Goal: Use online tool/utility: Utilize a website feature to perform a specific function

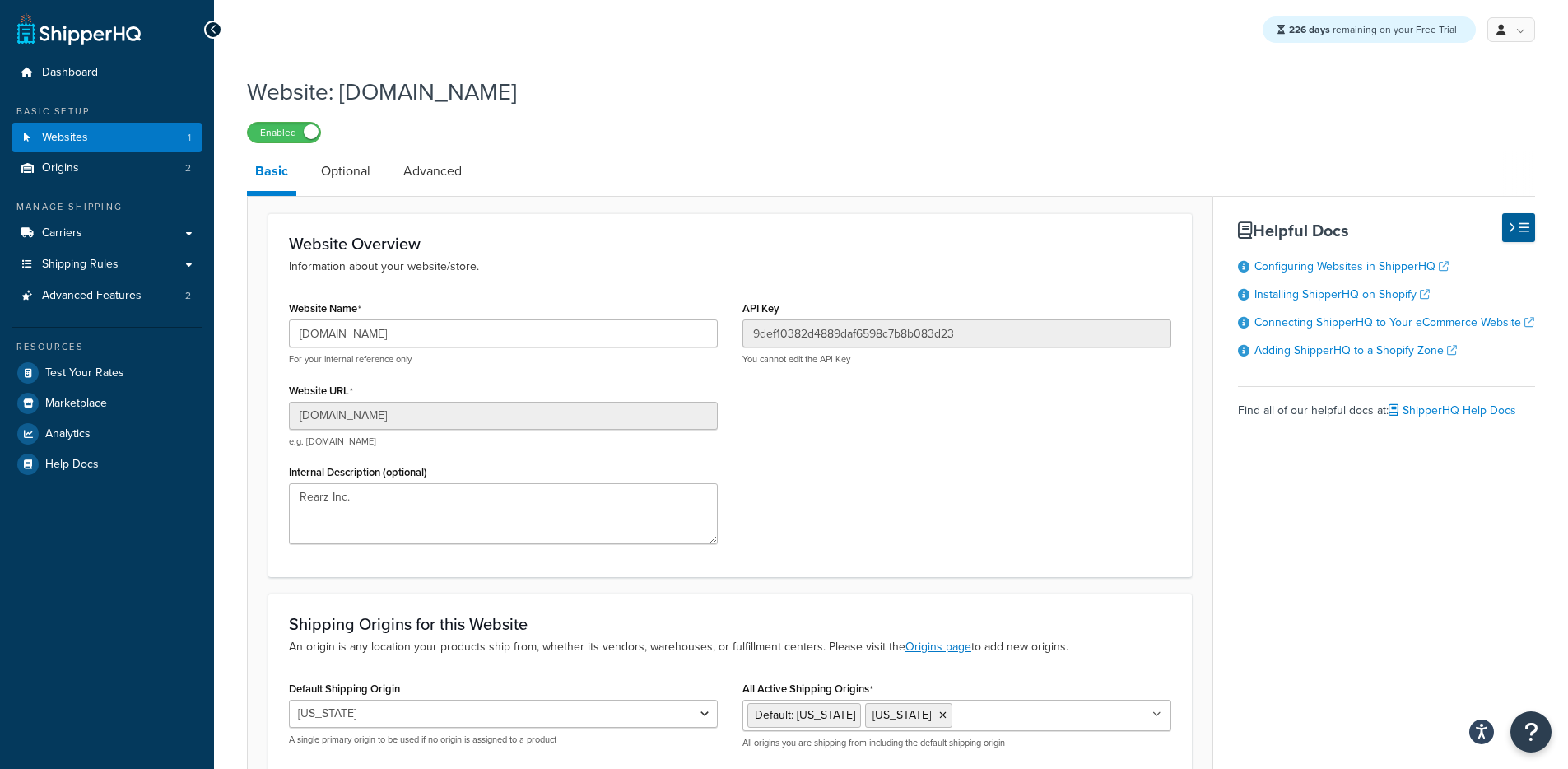
click at [268, 402] on div "Website Overview Information about your website/store. Website Name [DOMAIN_NAM…" at bounding box center [730, 395] width 924 height 364
click at [180, 377] on link "Test Your Rates" at bounding box center [106, 373] width 190 height 30
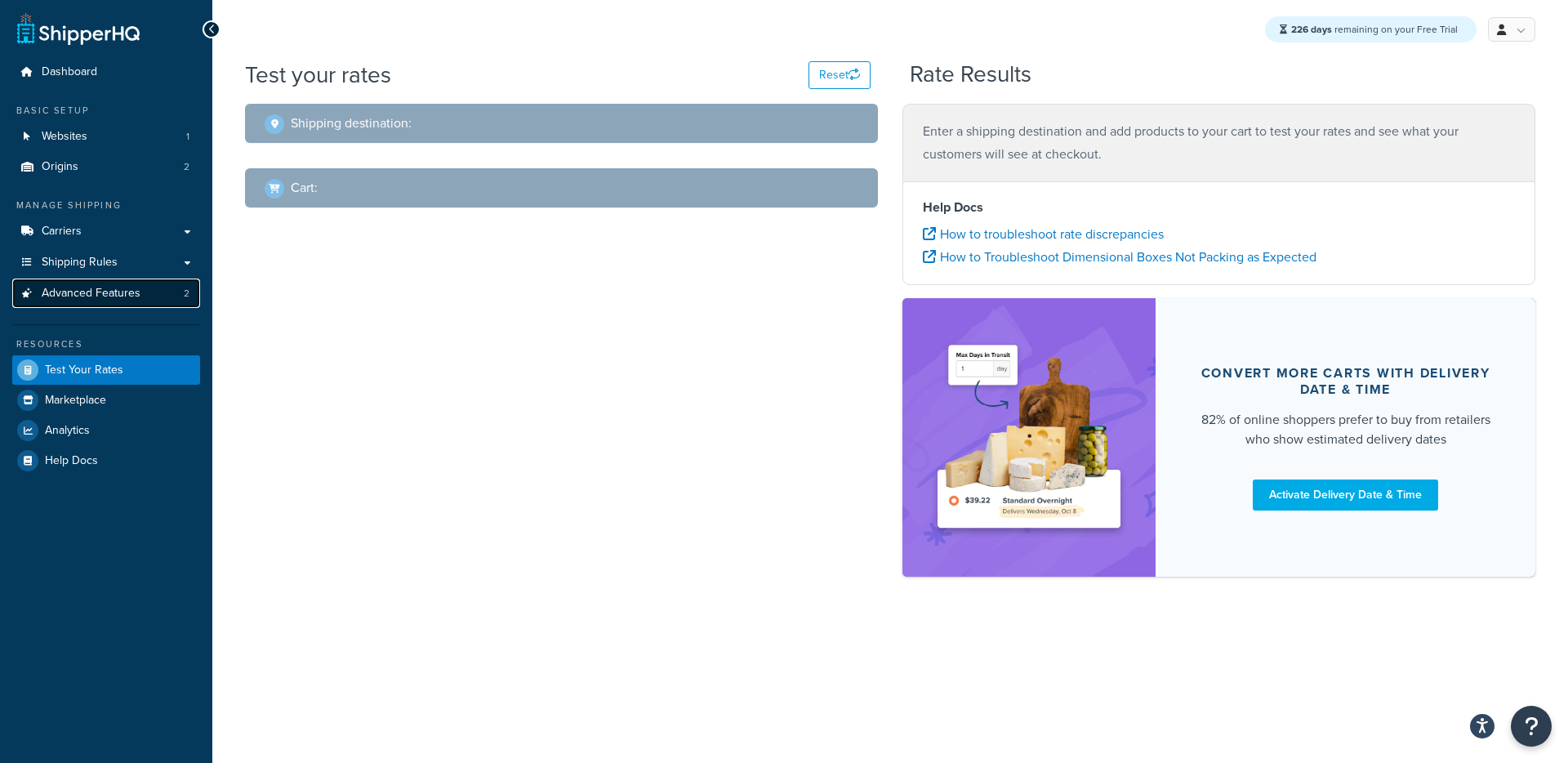
click at [93, 296] on span "Advanced Features" at bounding box center [91, 294] width 99 height 14
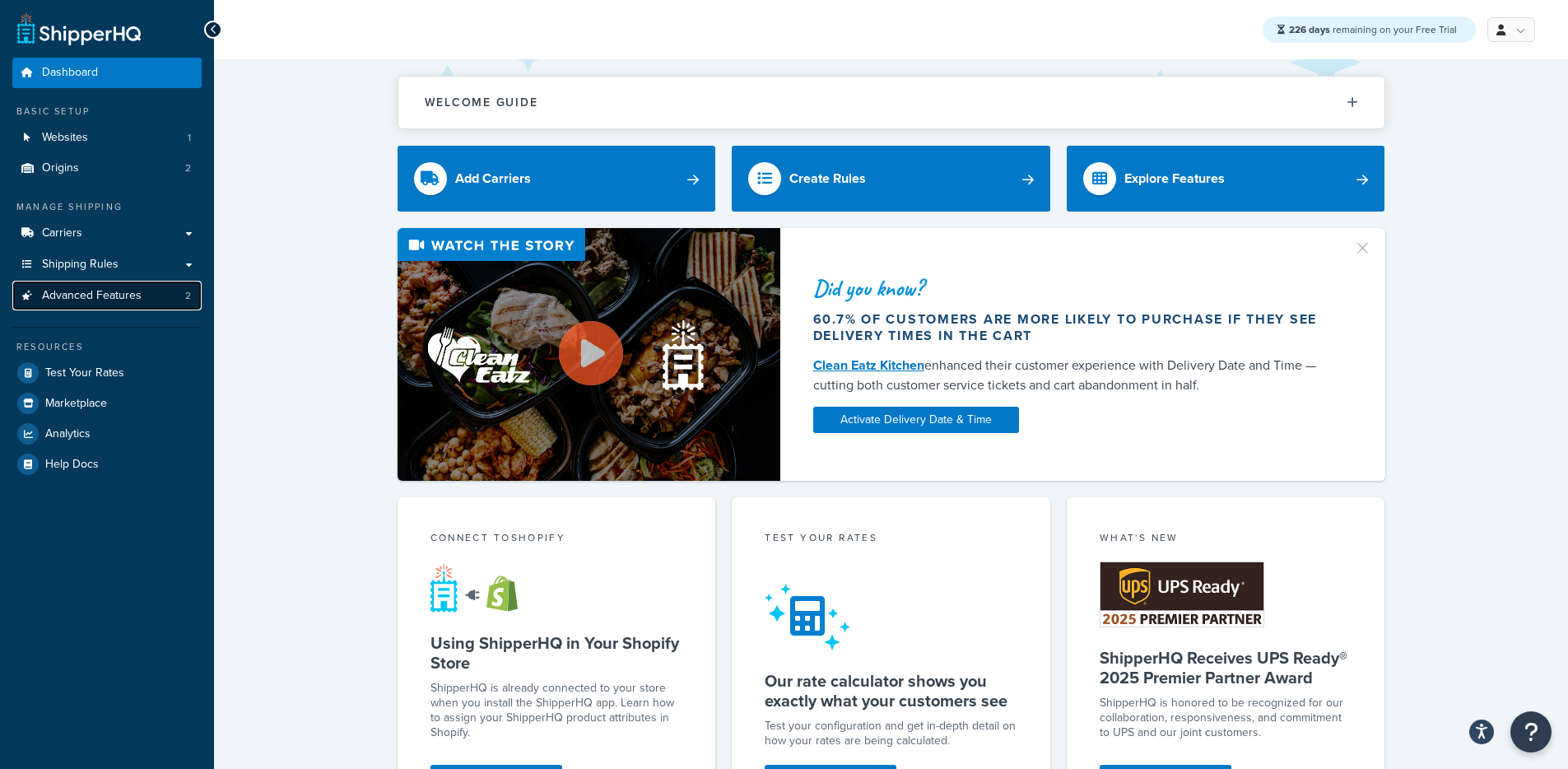
click at [134, 302] on span "Advanced Features" at bounding box center [91, 296] width 99 height 14
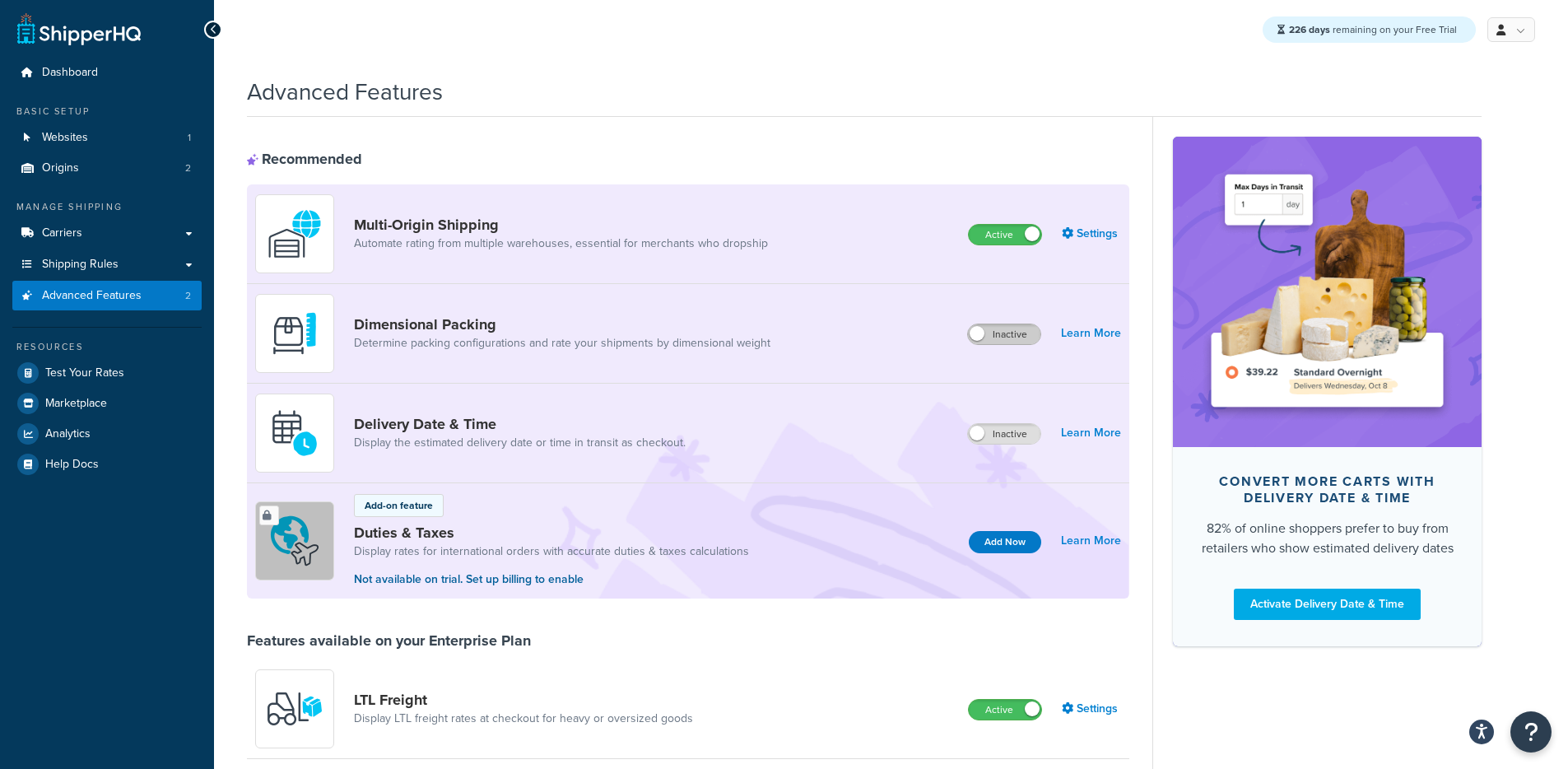
click at [1003, 333] on label "Inactive" at bounding box center [1004, 334] width 73 height 20
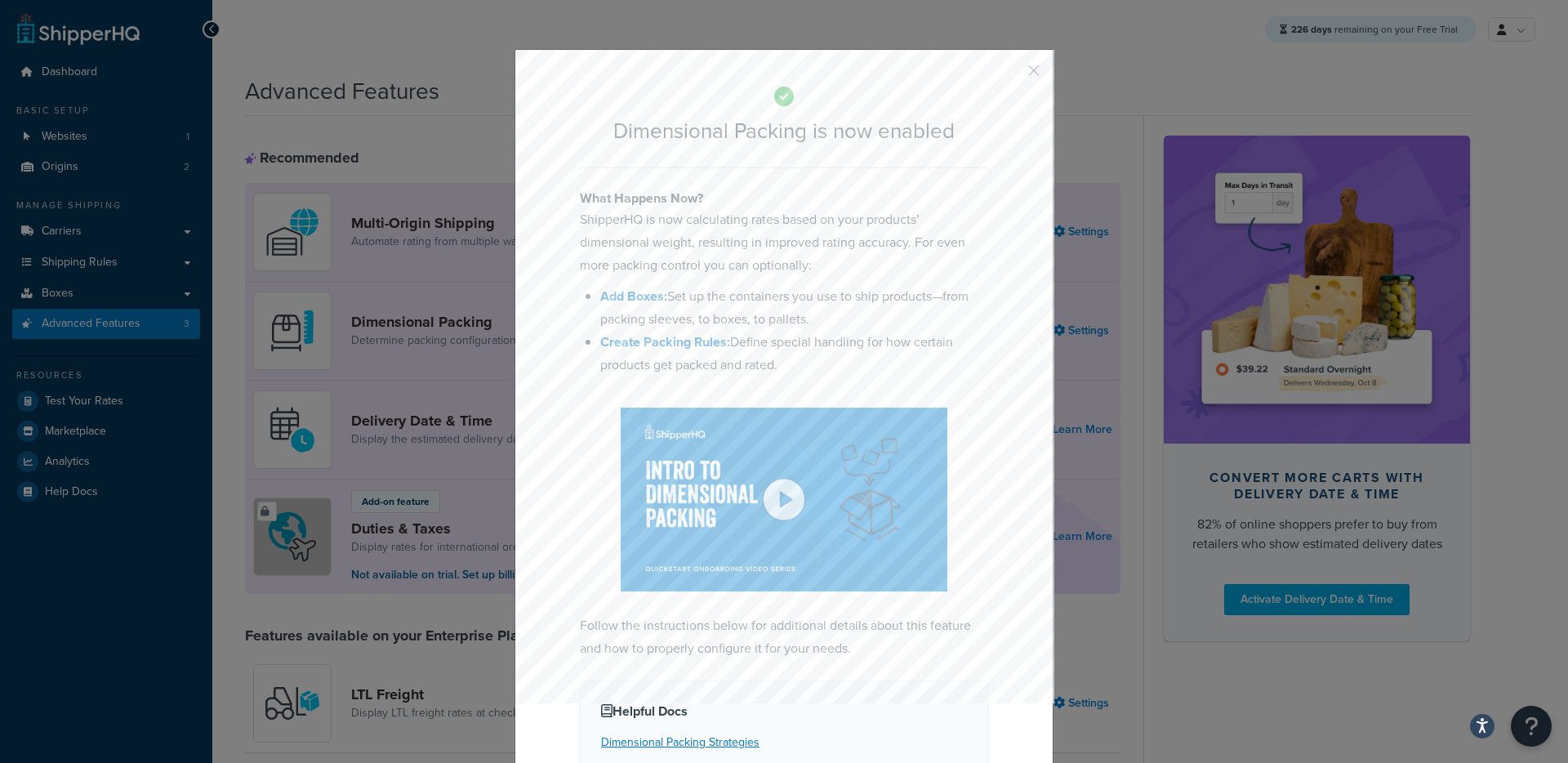
click at [1039, 72] on div "Dimensional Packing is now enabled What Happens Now? ShipperHQ is now calculati…" at bounding box center [784, 483] width 539 height 867
click at [1034, 72] on div "Dimensional Packing is now enabled What Happens Now? ShipperHQ is now calculati…" at bounding box center [784, 483] width 539 height 867
click at [1012, 74] on button "button" at bounding box center [1009, 76] width 4 height 4
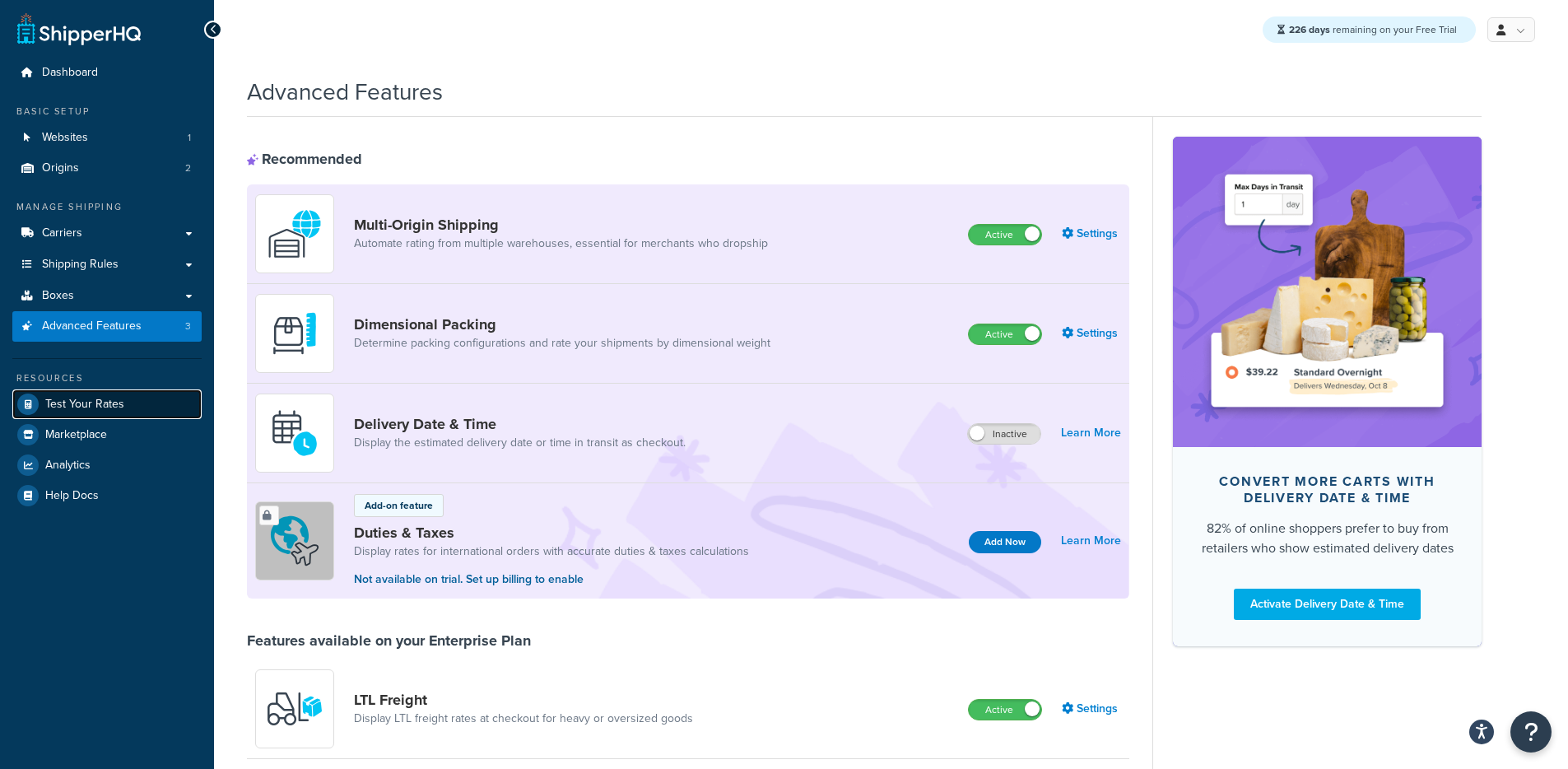
click at [78, 406] on span "Test Your Rates" at bounding box center [85, 404] width 79 height 14
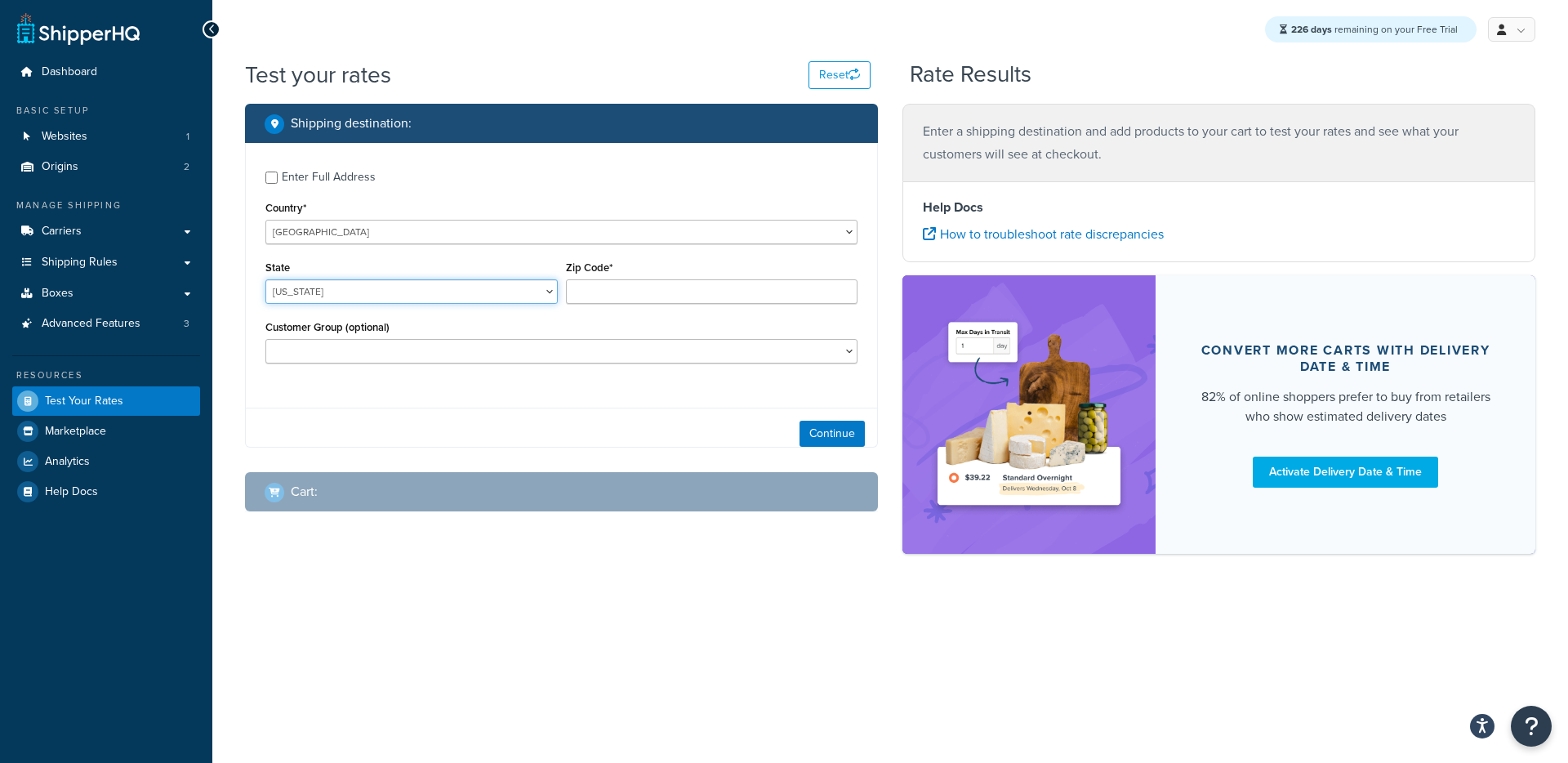
click at [417, 297] on select "Alabama Alaska American Samoa Arizona Arkansas Armed Forces Americas Armed Forc…" at bounding box center [411, 291] width 293 height 25
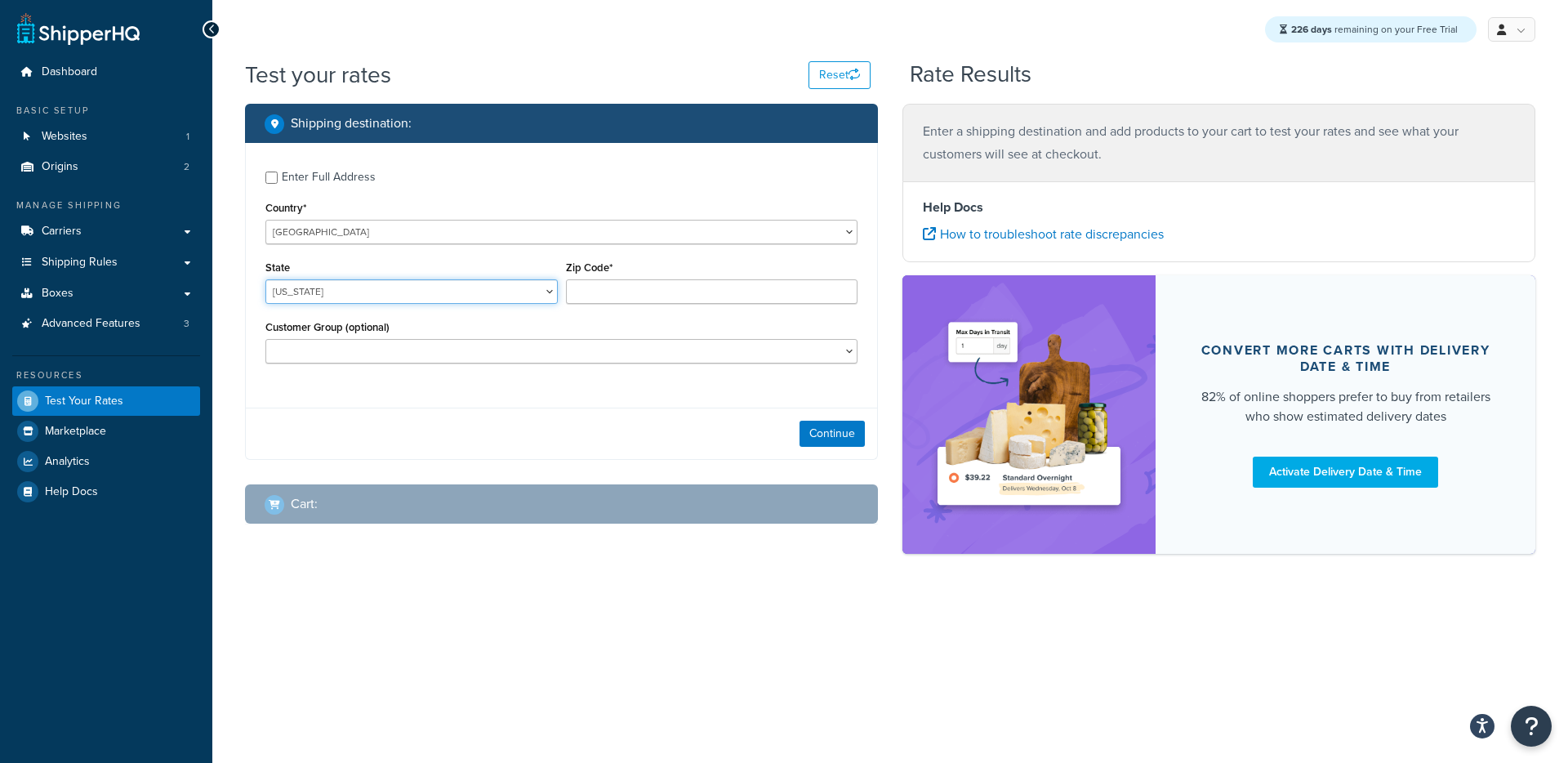
select select "TX"
click at [703, 286] on input "Zip Code*" at bounding box center [712, 291] width 293 height 25
type input "78759"
click at [838, 446] on button "Continue" at bounding box center [832, 434] width 65 height 27
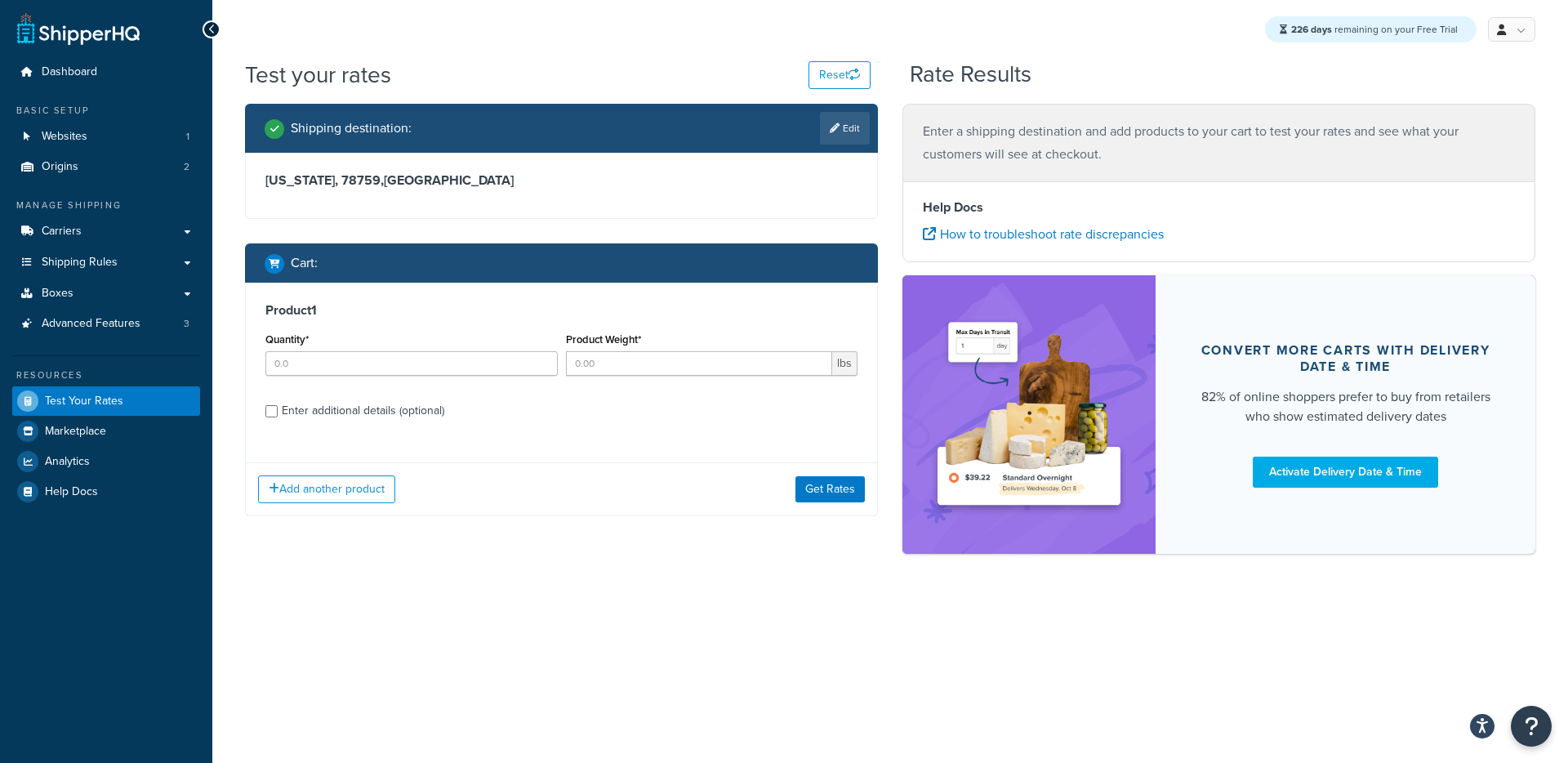
click at [367, 399] on div "Enter additional details (optional)" at bounding box center [363, 410] width 163 height 23
click at [278, 405] on input "Enter additional details (optional)" at bounding box center [271, 411] width 12 height 12
checkbox input "true"
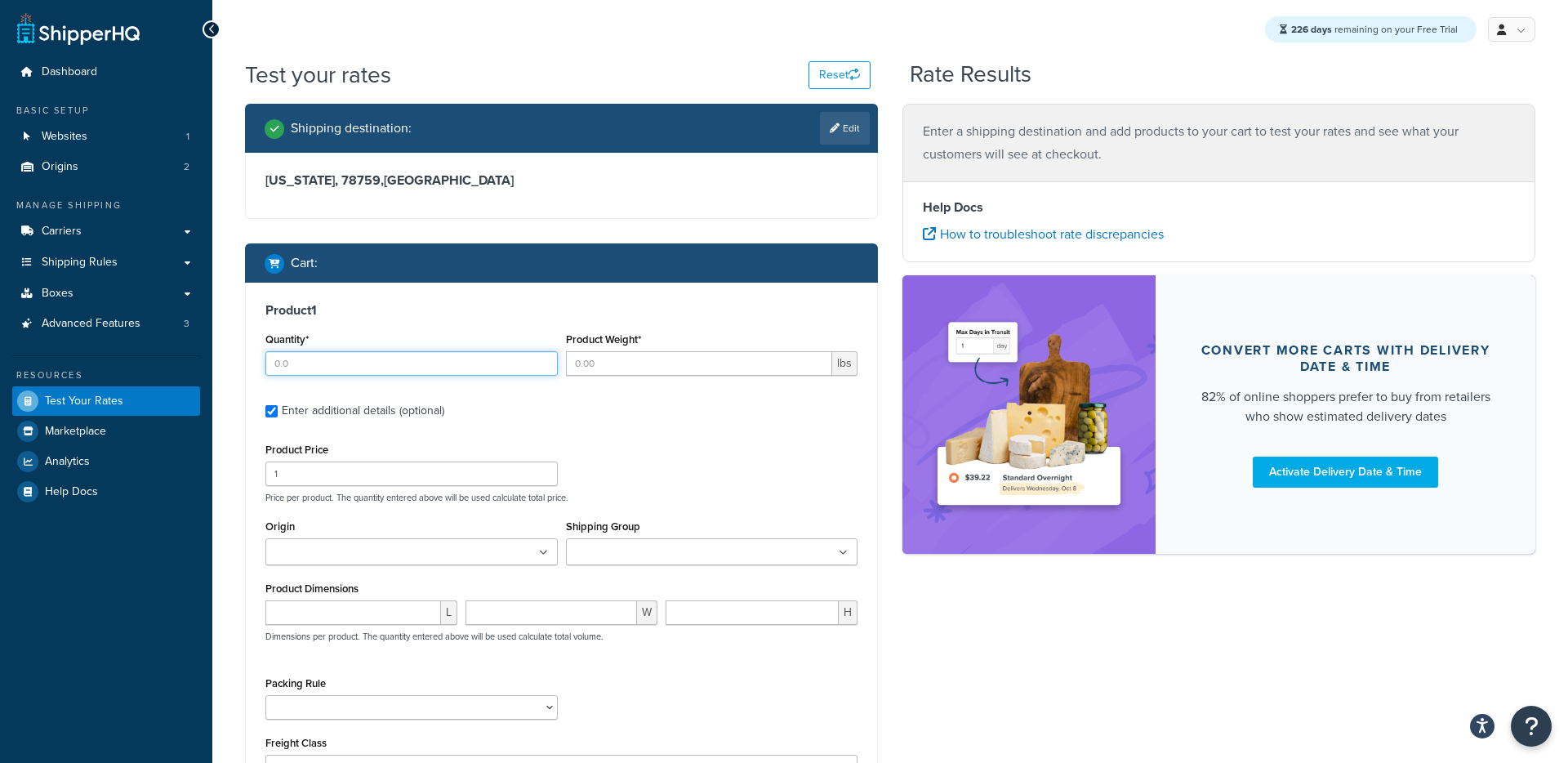
click at [399, 366] on input "Quantity*" at bounding box center [411, 363] width 293 height 25
type input "1"
click at [674, 371] on input "Product Weight*" at bounding box center [699, 363] width 267 height 25
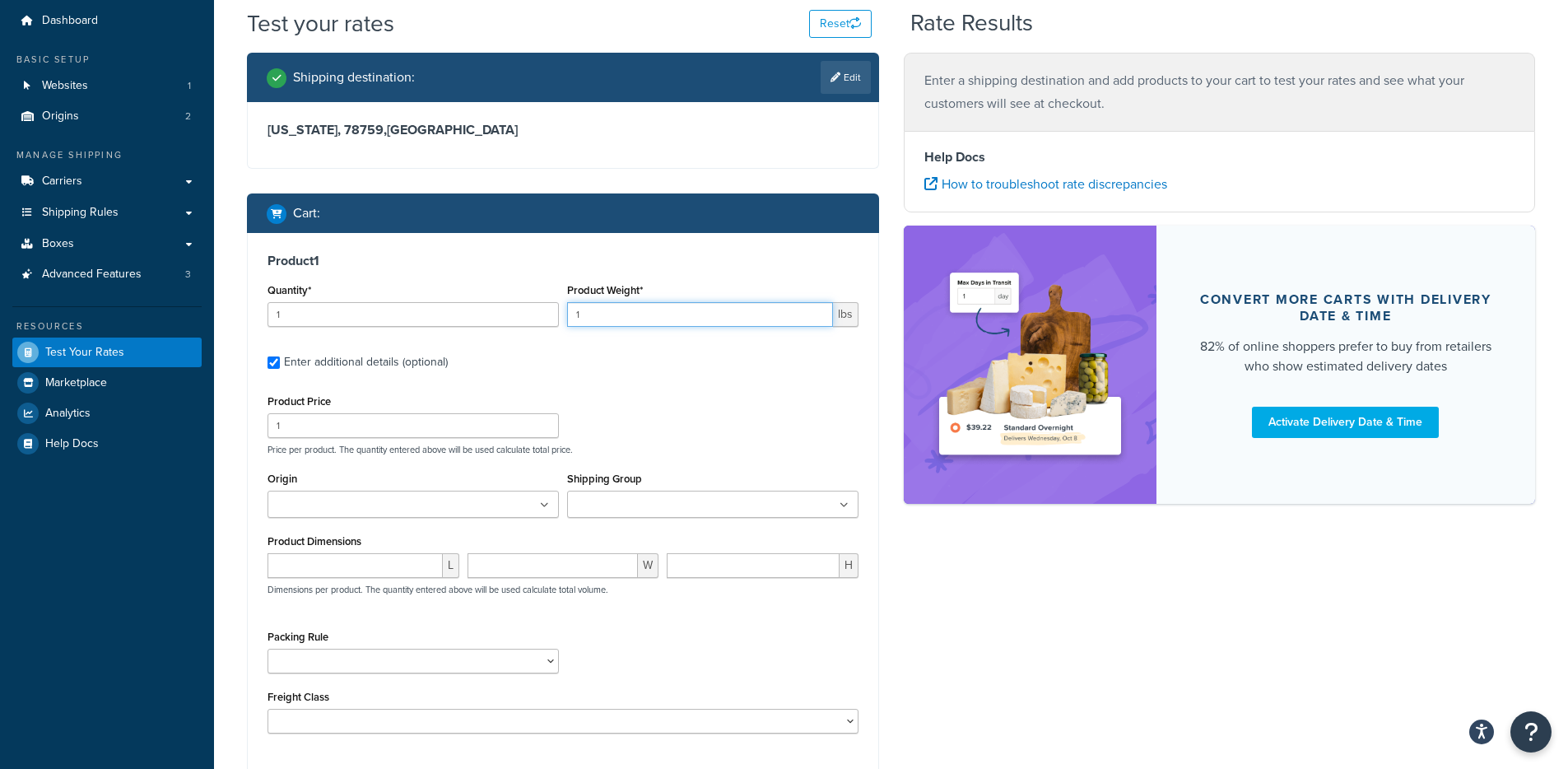
scroll to position [140, 0]
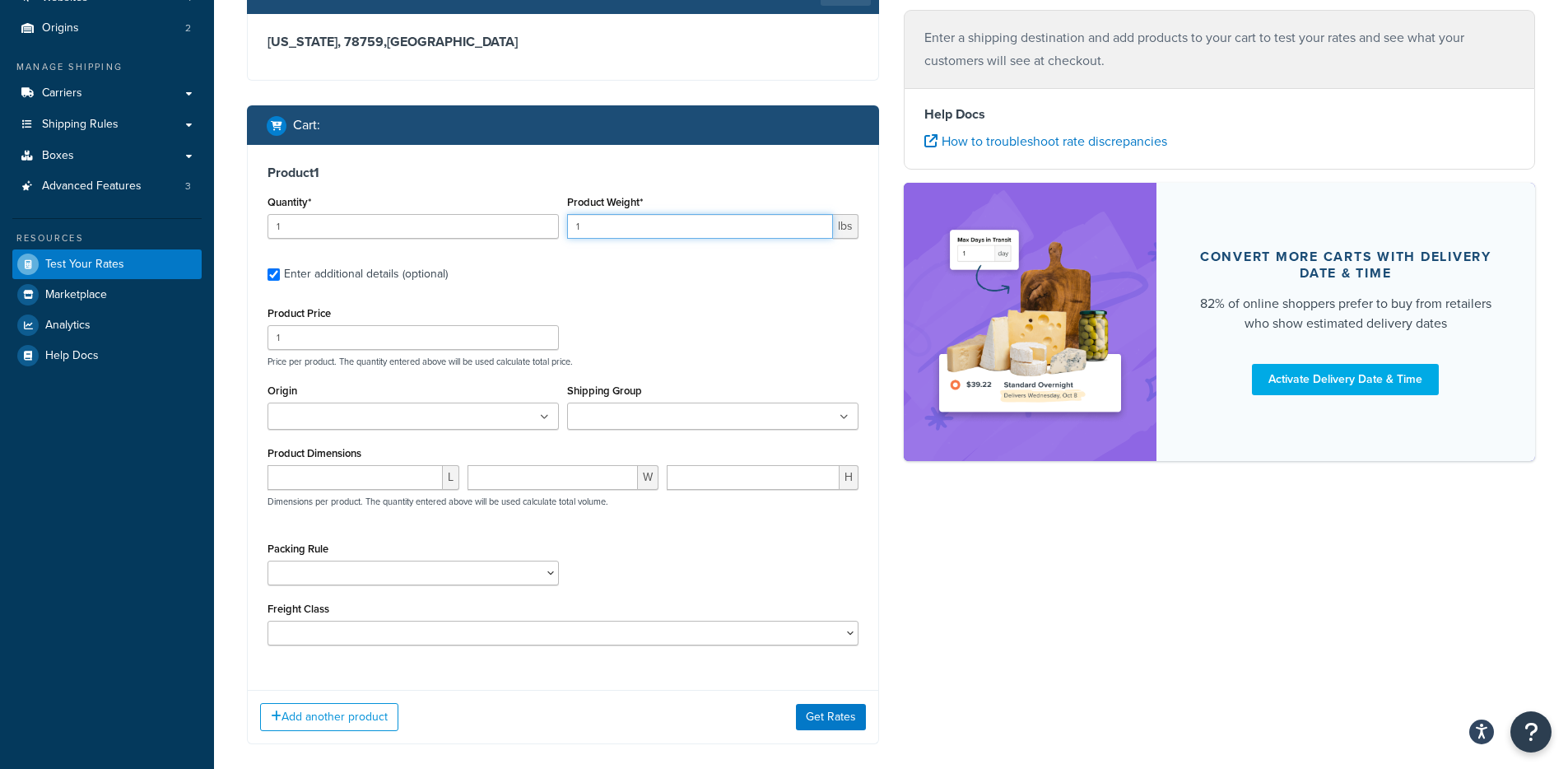
type input "1"
click at [359, 478] on input "number" at bounding box center [355, 477] width 175 height 25
type input "1"
click at [554, 487] on input "number" at bounding box center [553, 477] width 171 height 25
type input "1"
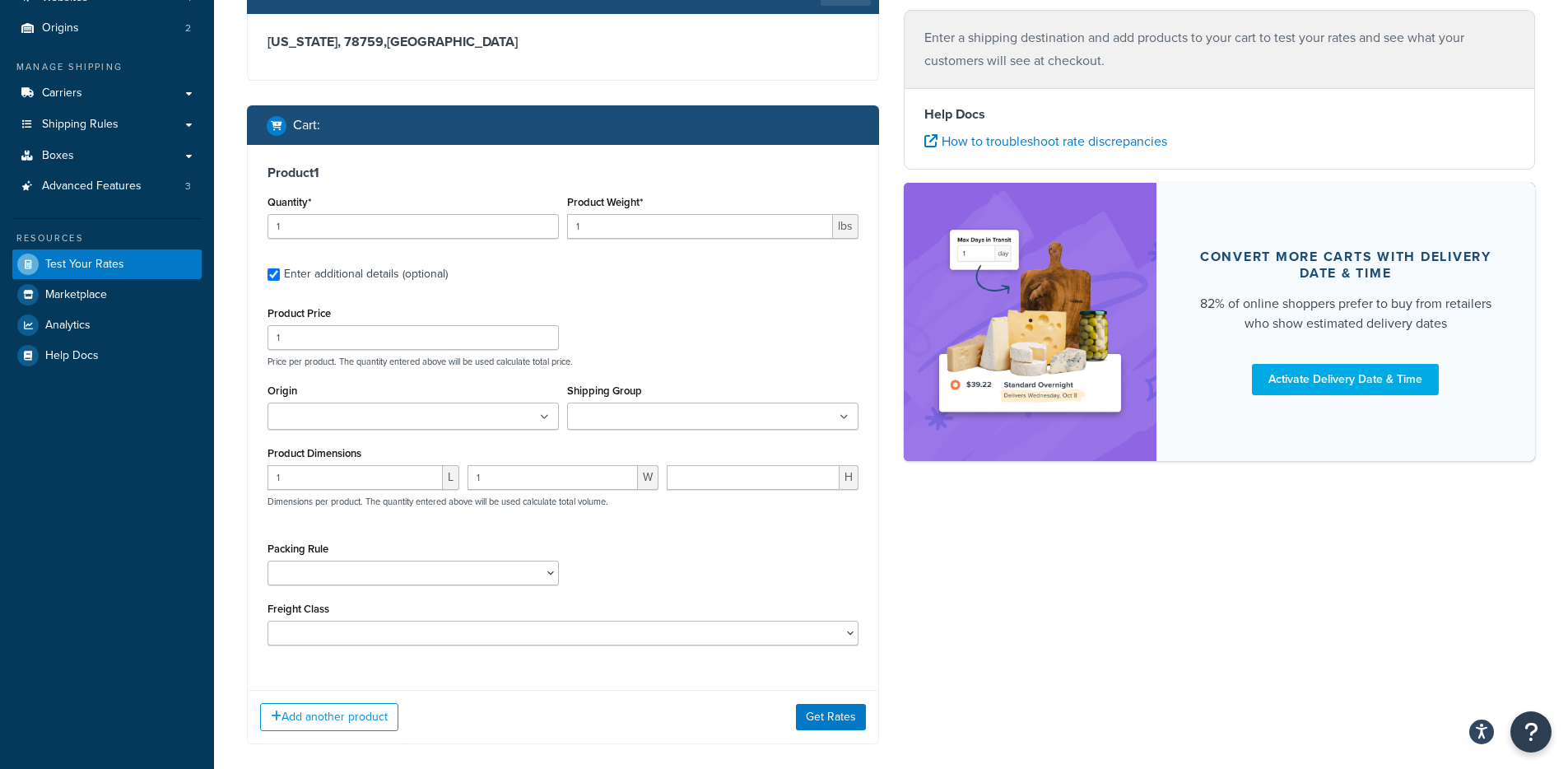
click at [838, 737] on div "Add another product Get Rates" at bounding box center [562, 716] width 631 height 54
click at [844, 726] on button "Get Rates" at bounding box center [831, 716] width 70 height 27
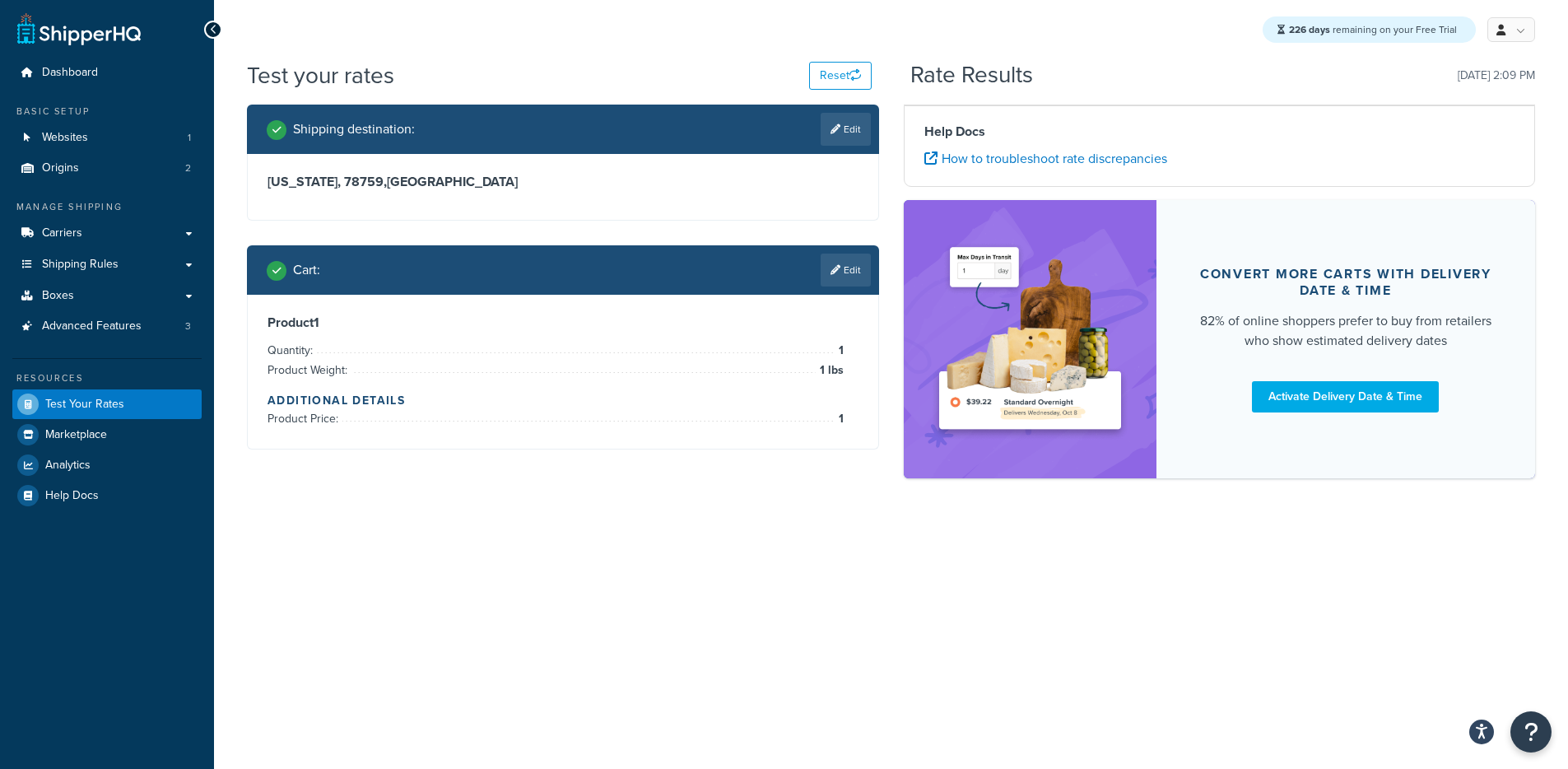
scroll to position [0, 0]
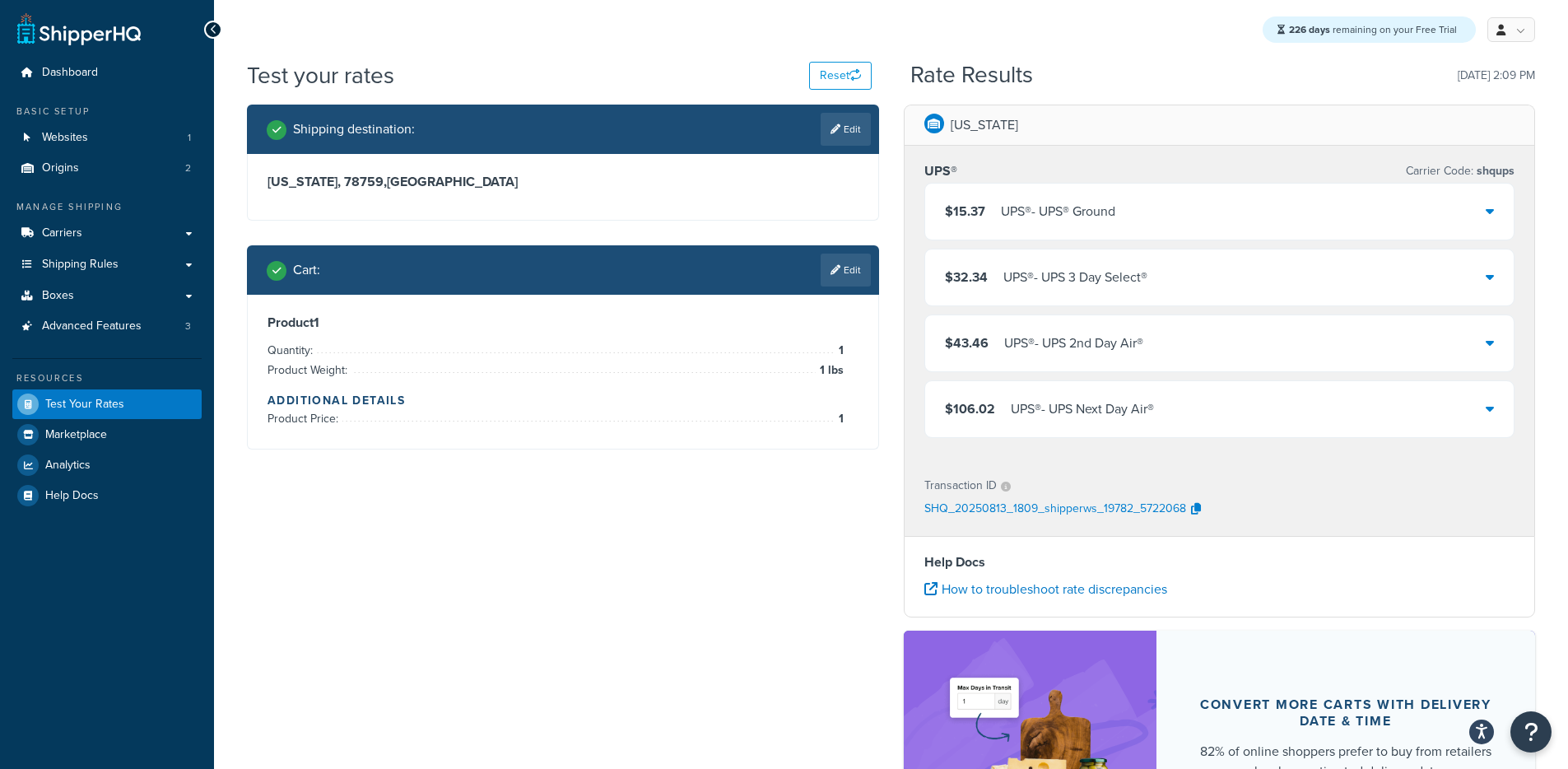
drag, startPoint x: 1147, startPoint y: 141, endPoint x: 1144, endPoint y: 157, distance: 16.3
click at [1147, 142] on div "[US_STATE]" at bounding box center [1220, 125] width 631 height 41
click at [1123, 214] on div "$15.37 UPS® - UPS® Ground" at bounding box center [1219, 212] width 589 height 56
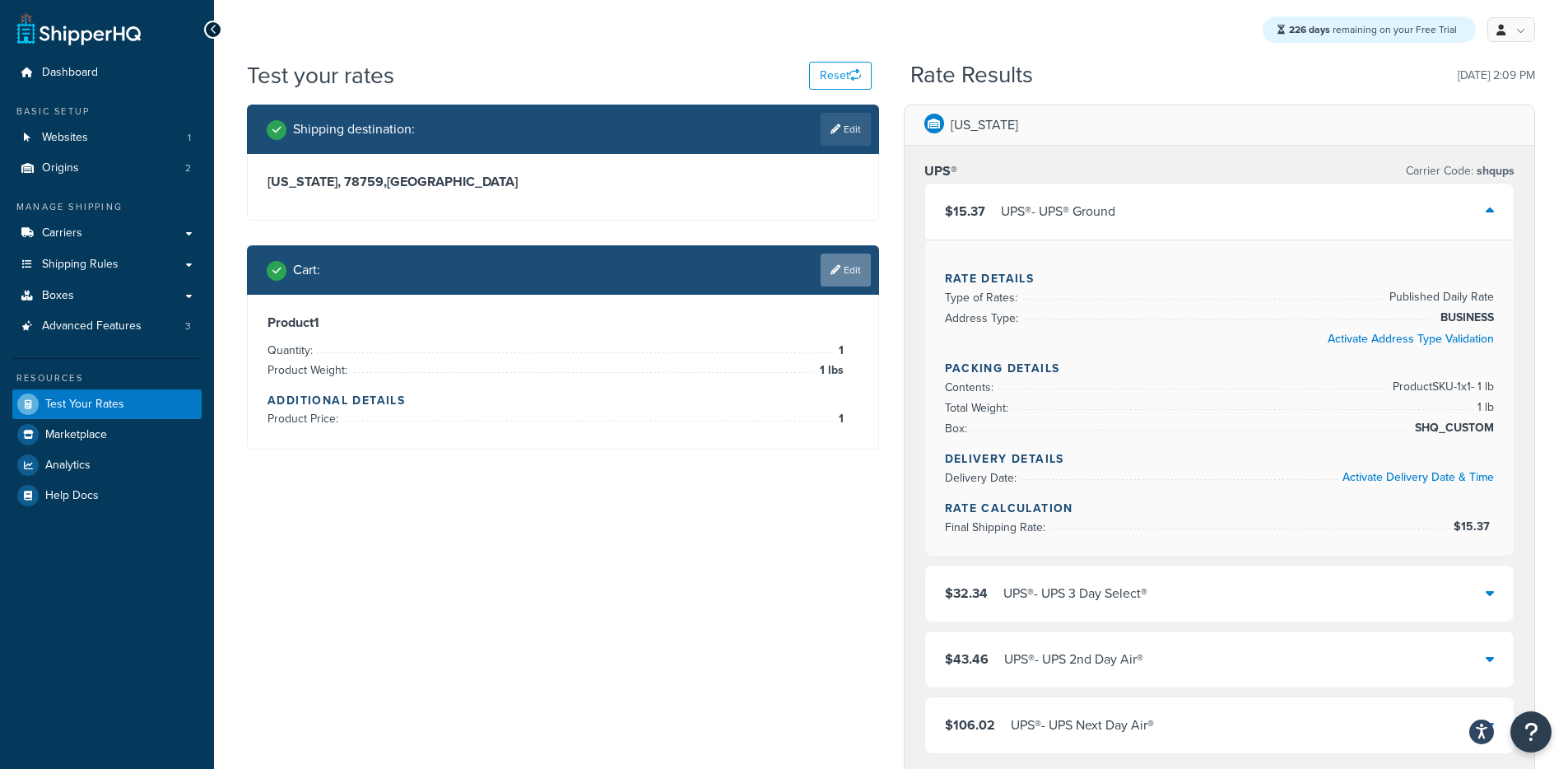
click at [846, 258] on link "Edit" at bounding box center [846, 269] width 51 height 33
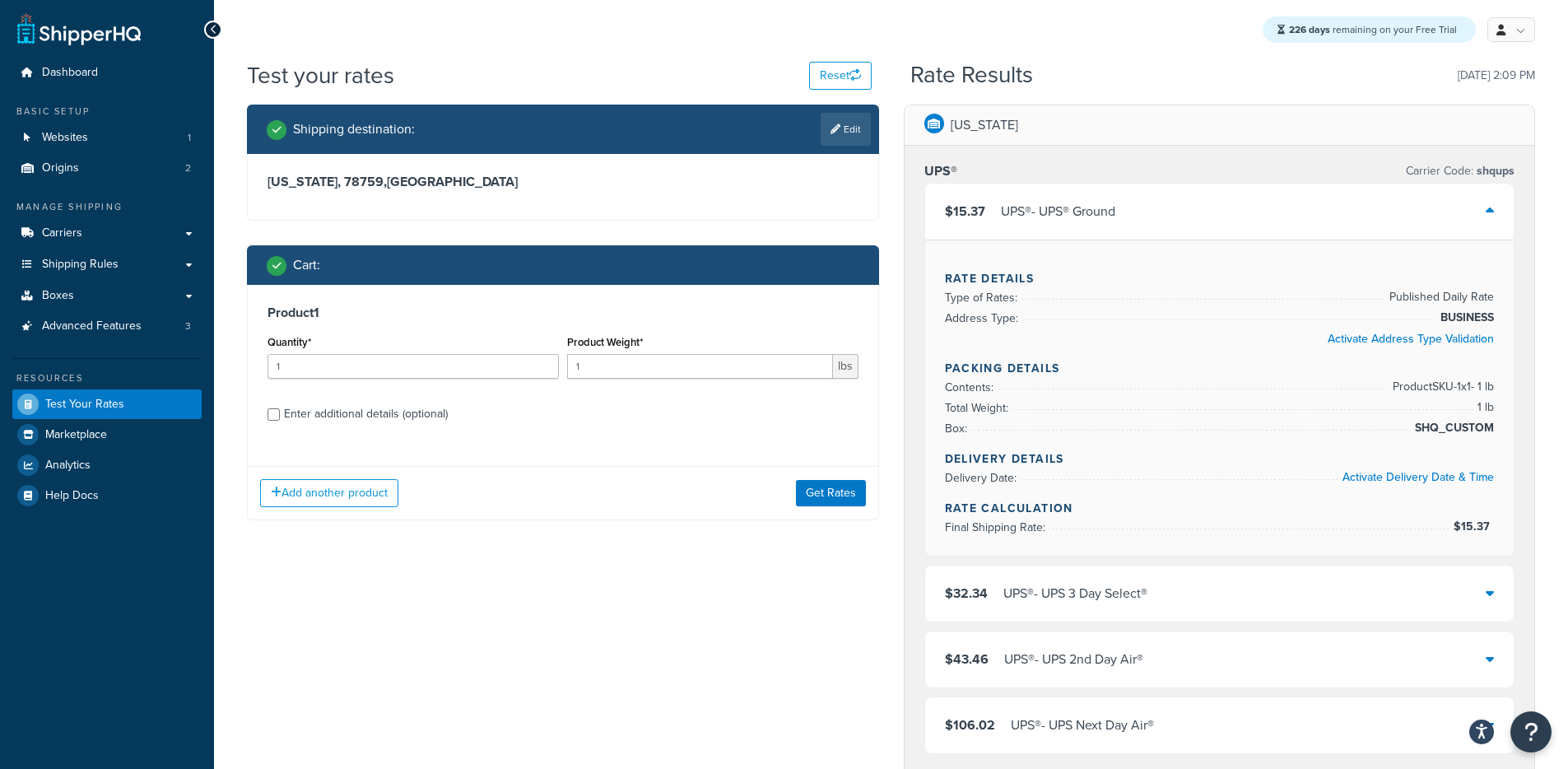
click at [370, 419] on div "Enter additional details (optional)" at bounding box center [366, 413] width 164 height 23
click at [280, 419] on input "Enter additional details (optional)" at bounding box center [273, 414] width 12 height 12
checkbox input "true"
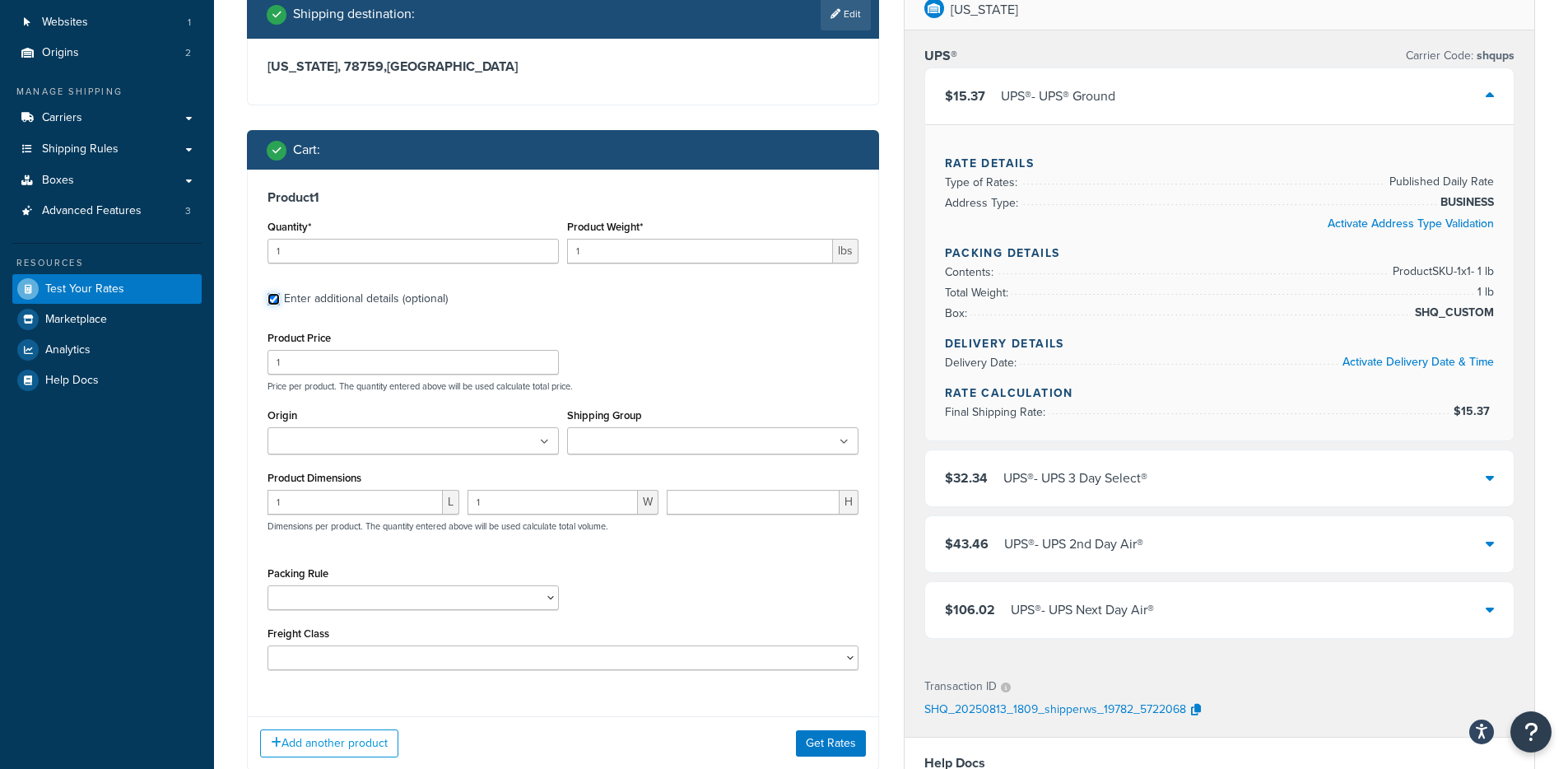
scroll to position [214, 0]
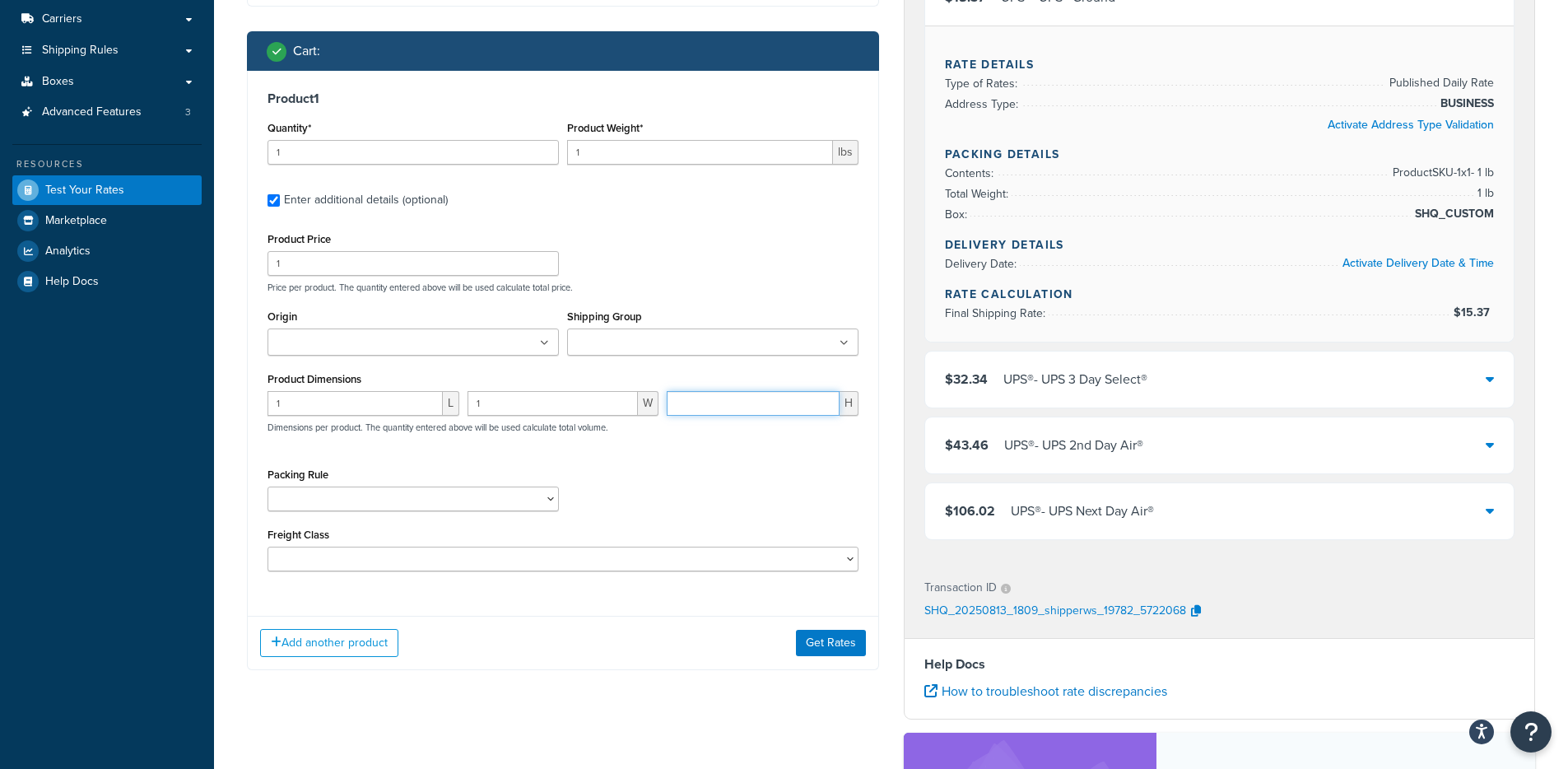
click at [734, 404] on input "number" at bounding box center [753, 403] width 173 height 25
type input "1"
click at [819, 644] on button "Get Rates" at bounding box center [831, 643] width 70 height 27
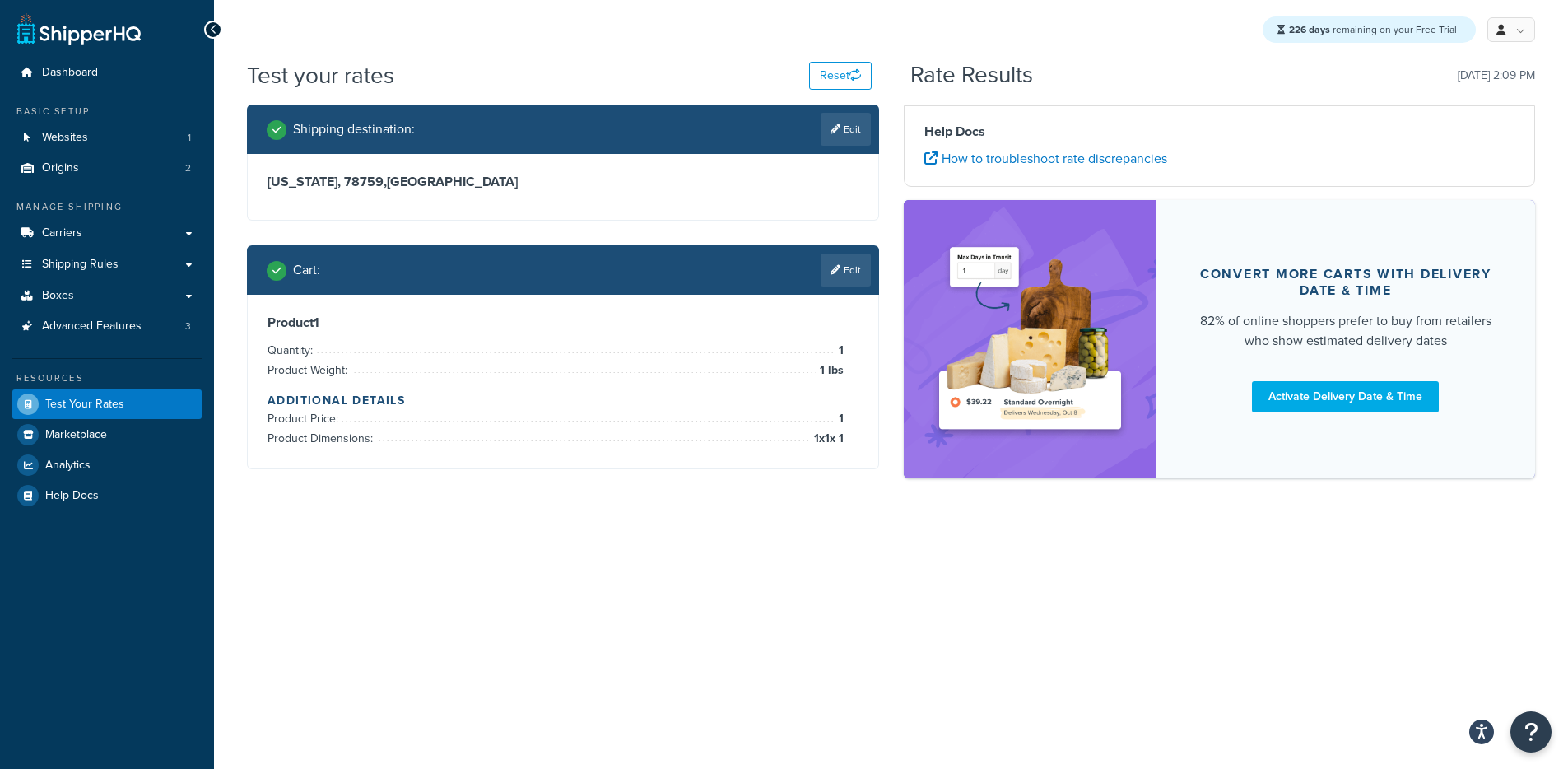
scroll to position [0, 0]
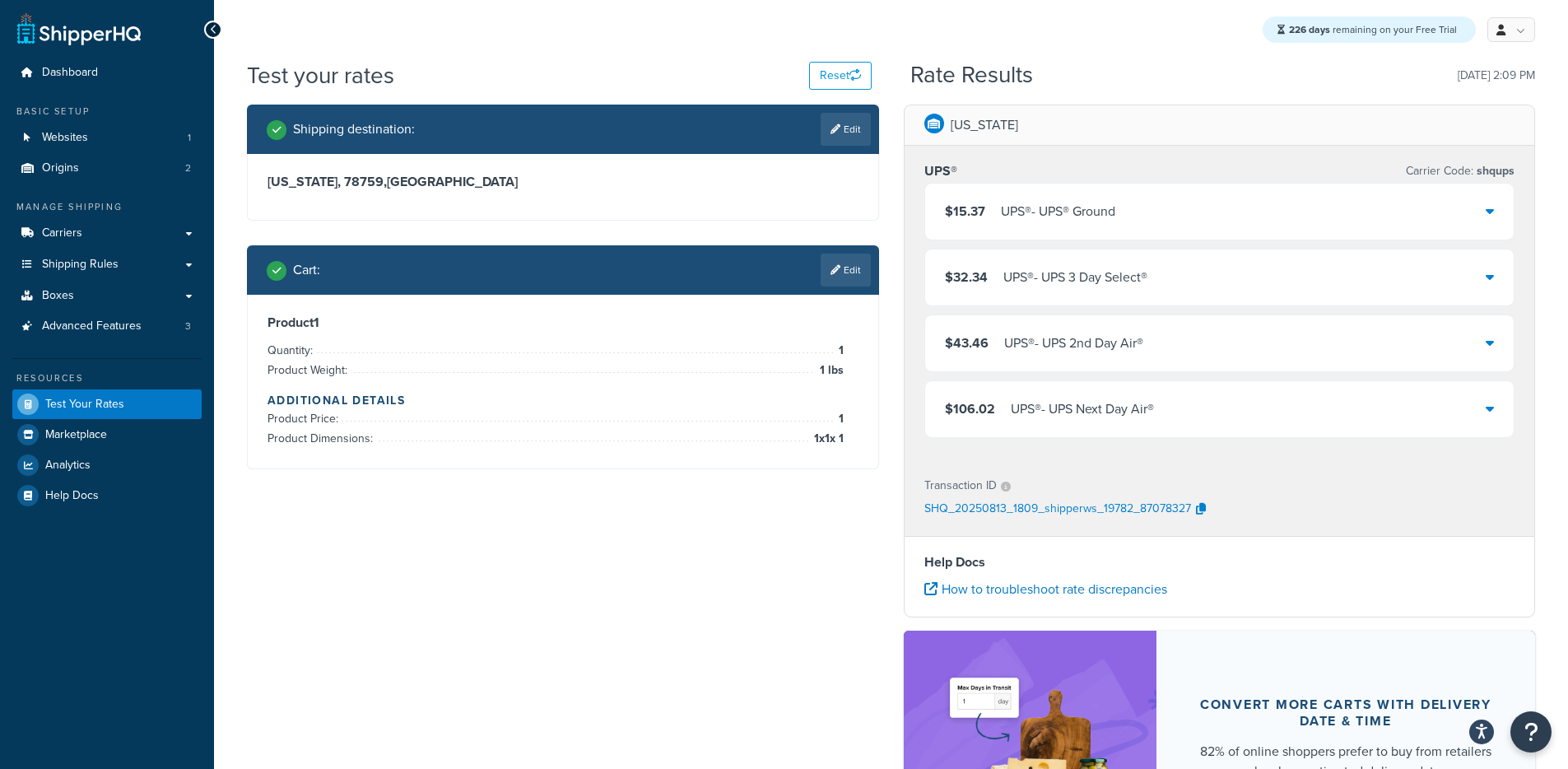
click at [1058, 185] on div "$15.37 UPS® - UPS® Ground" at bounding box center [1219, 212] width 589 height 56
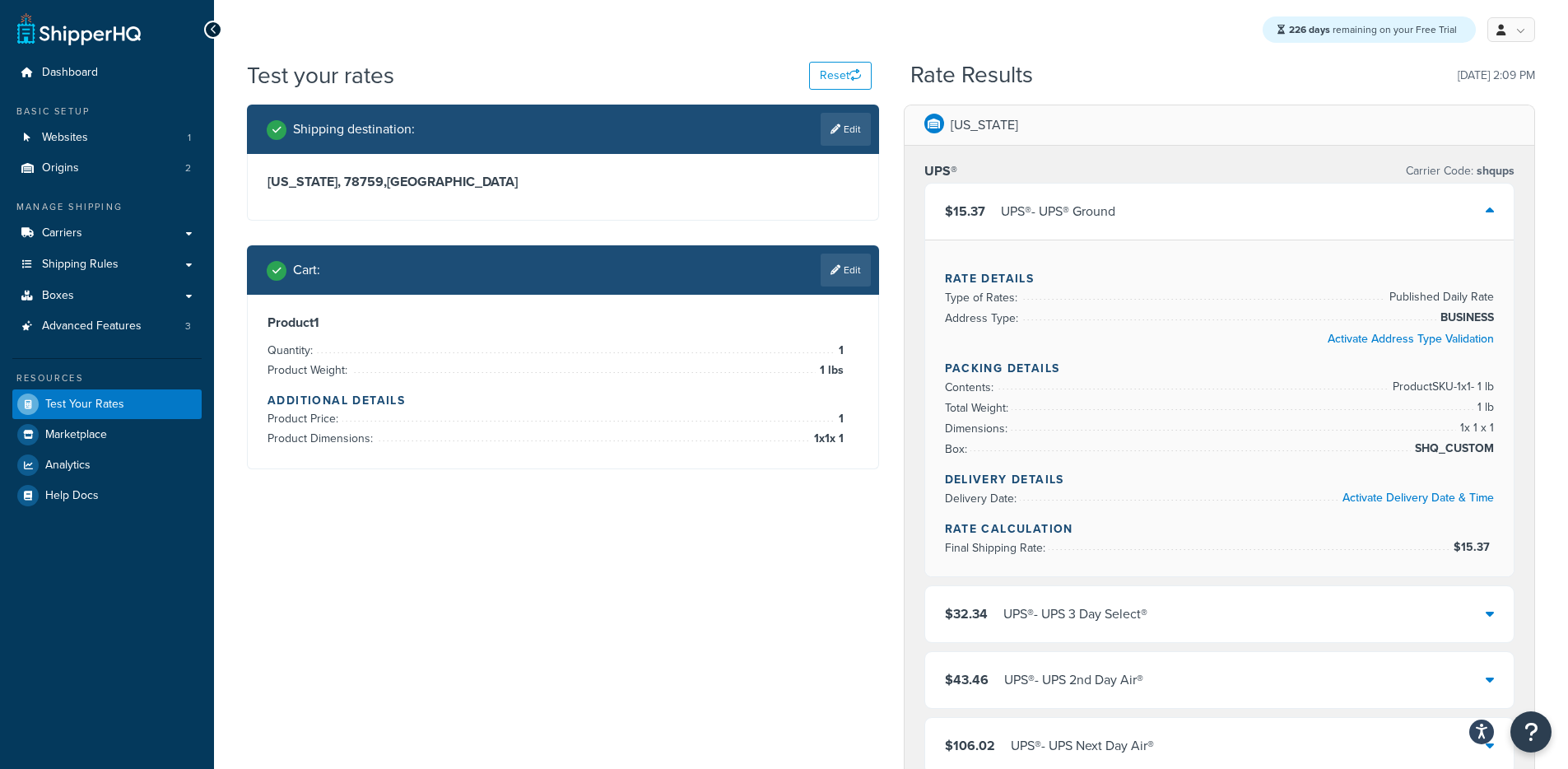
click at [837, 292] on div "Cart : Edit" at bounding box center [563, 270] width 632 height 50
click at [839, 263] on link "Edit" at bounding box center [846, 269] width 51 height 33
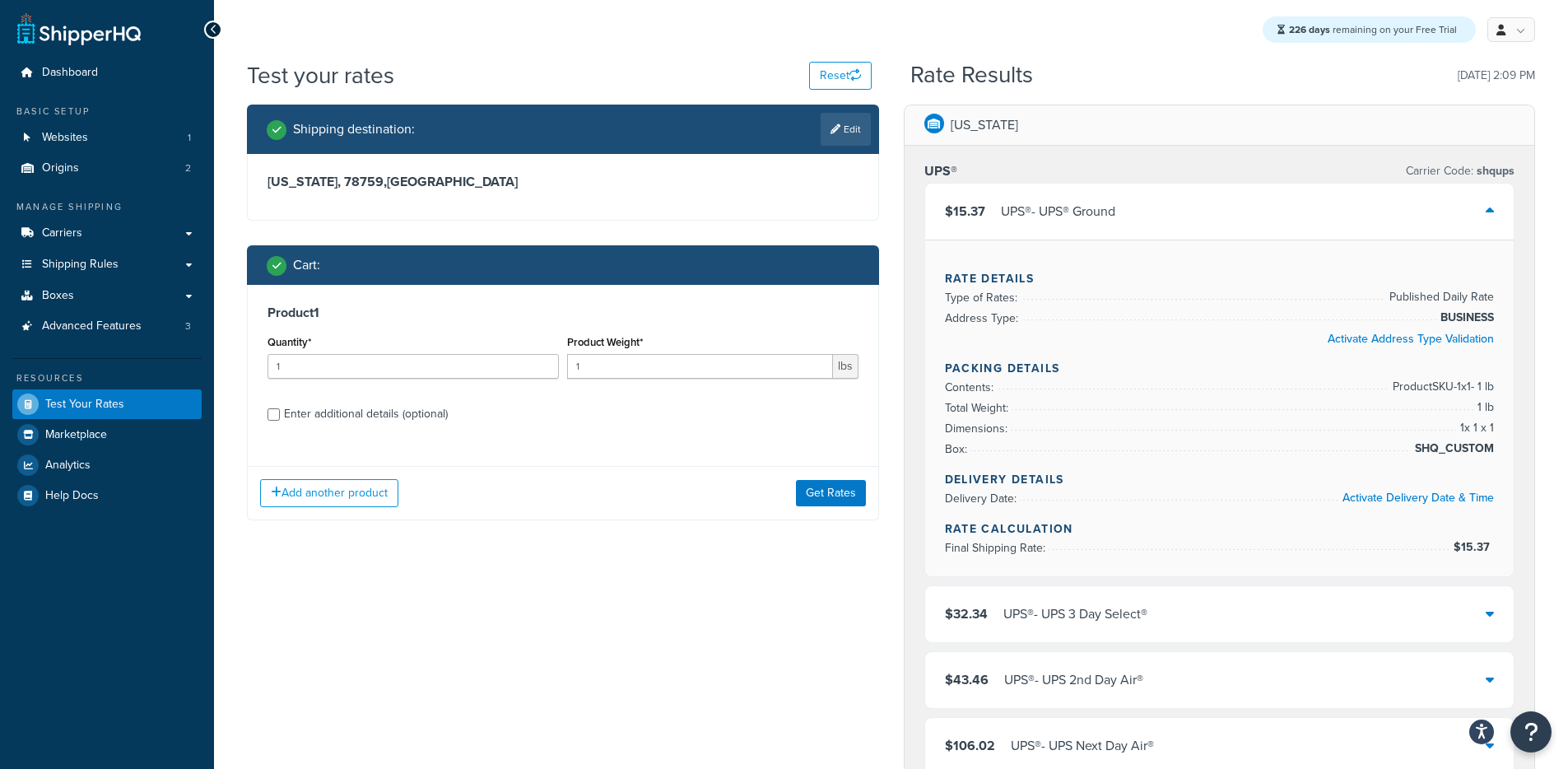
click at [359, 427] on div "Product 1 Quantity* 1 Product Weight* 1 lbs Enter additional details (optional)" at bounding box center [562, 370] width 631 height 169
click at [380, 413] on div "Enter additional details (optional)" at bounding box center [366, 413] width 164 height 23
click at [280, 413] on input "Enter additional details (optional)" at bounding box center [273, 414] width 12 height 12
checkbox input "true"
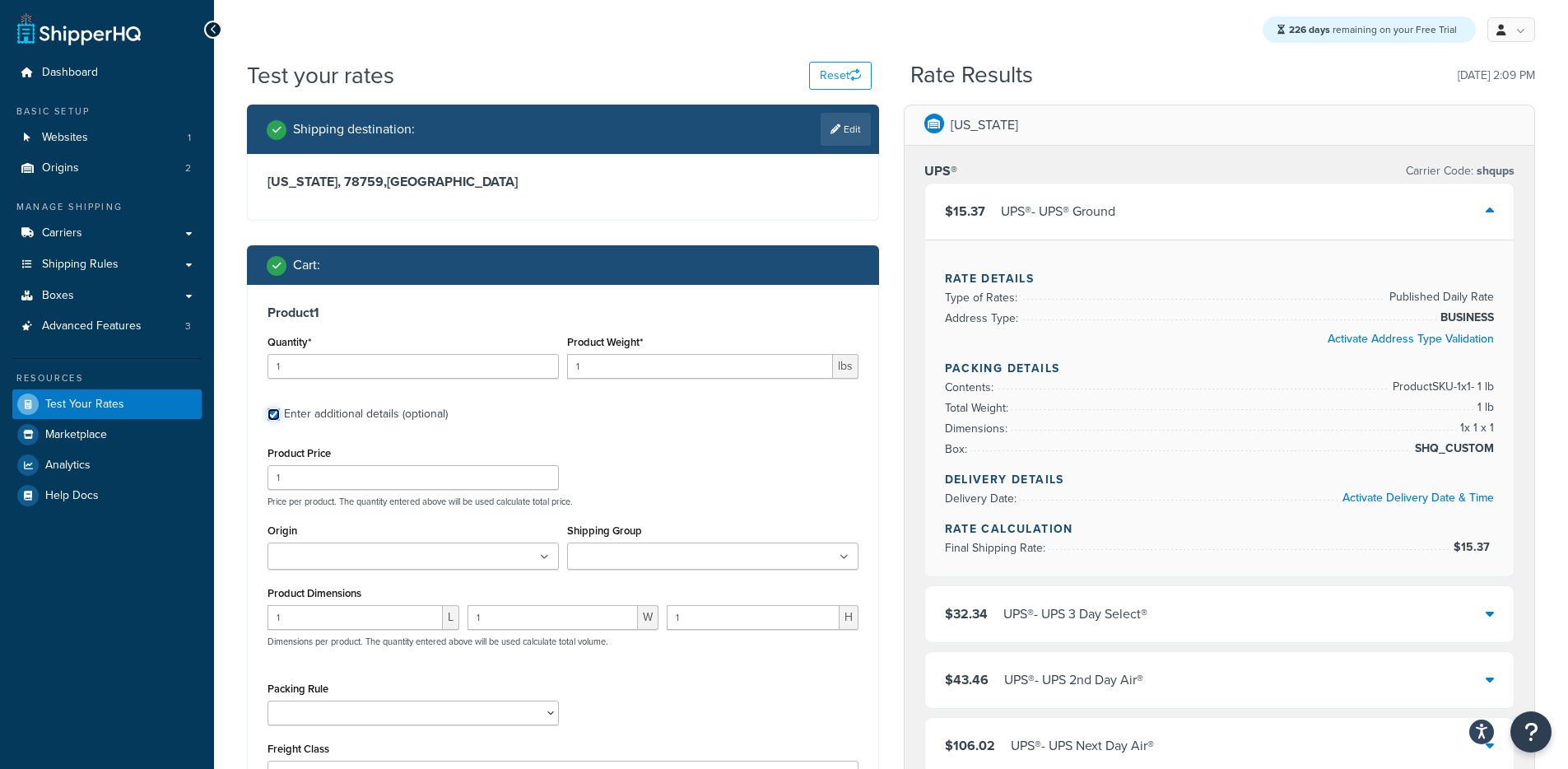
scroll to position [70, 0]
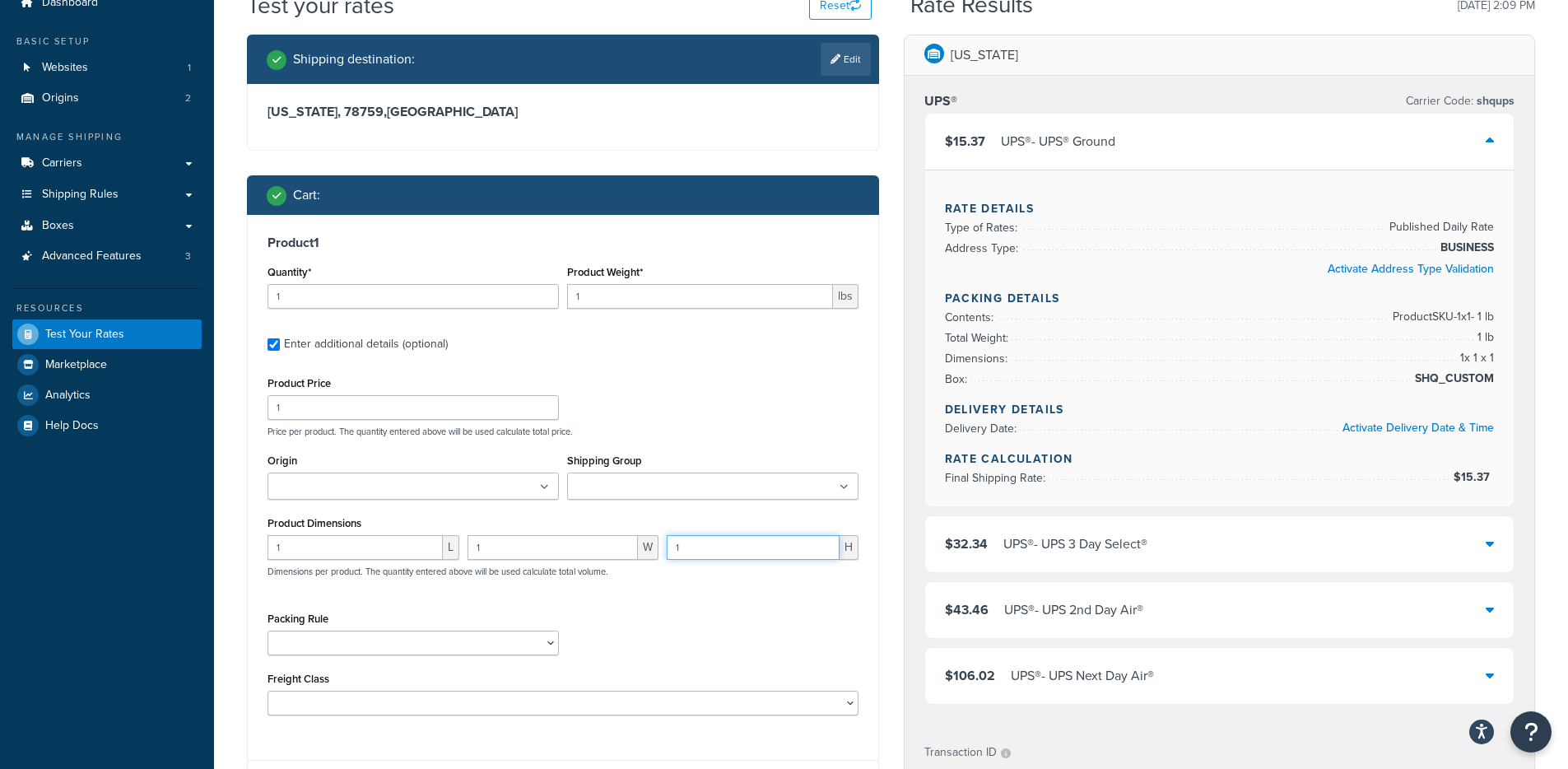
drag, startPoint x: 708, startPoint y: 557, endPoint x: 667, endPoint y: 552, distance: 41.3
click at [667, 552] on input "1" at bounding box center [753, 547] width 173 height 25
click at [829, 616] on div "Packing Rule" at bounding box center [562, 637] width 599 height 60
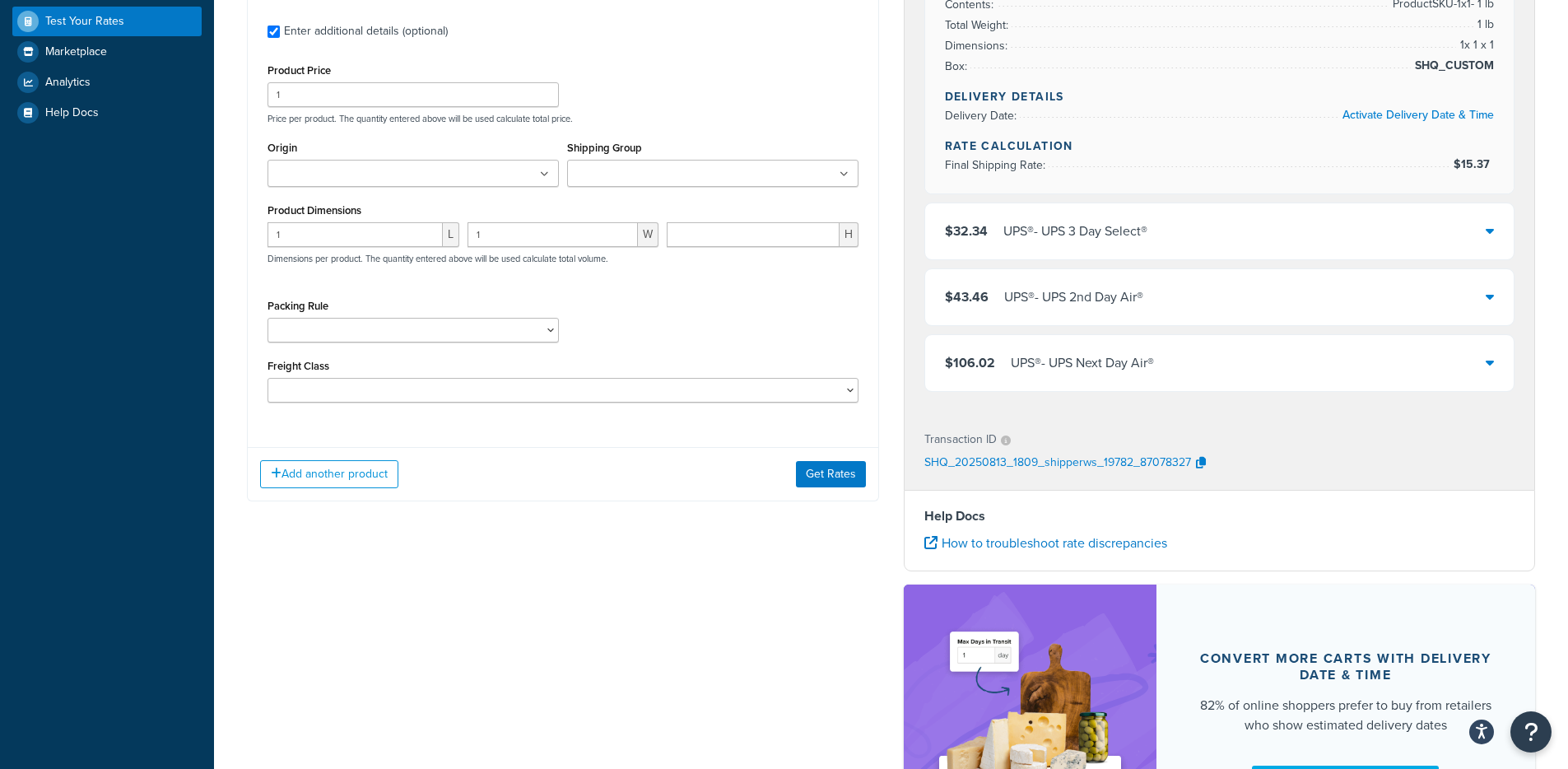
scroll to position [425, 0]
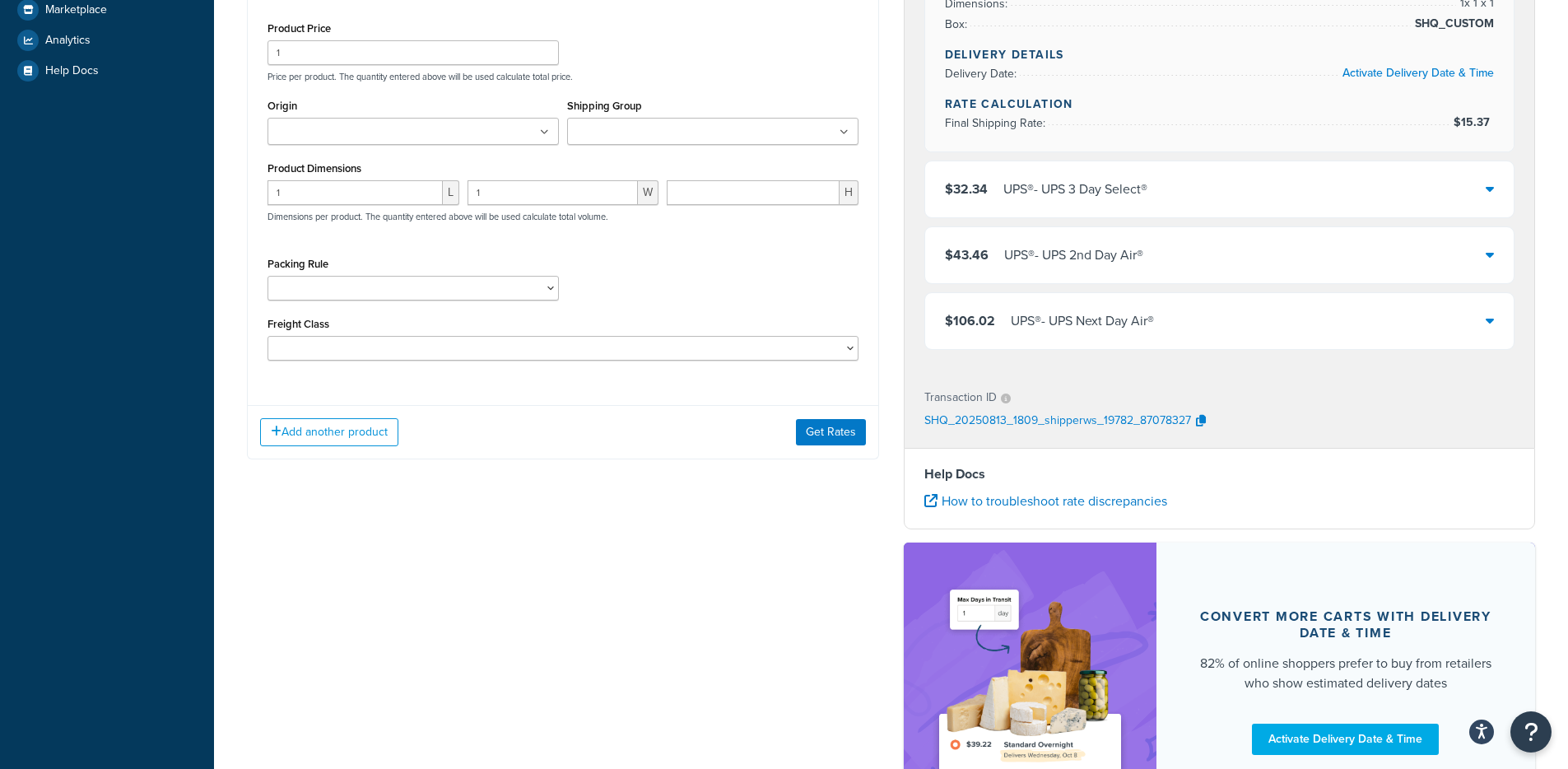
click at [828, 448] on div "Add another product Get Rates" at bounding box center [562, 432] width 631 height 54
click at [826, 439] on button "Get Rates" at bounding box center [831, 432] width 70 height 27
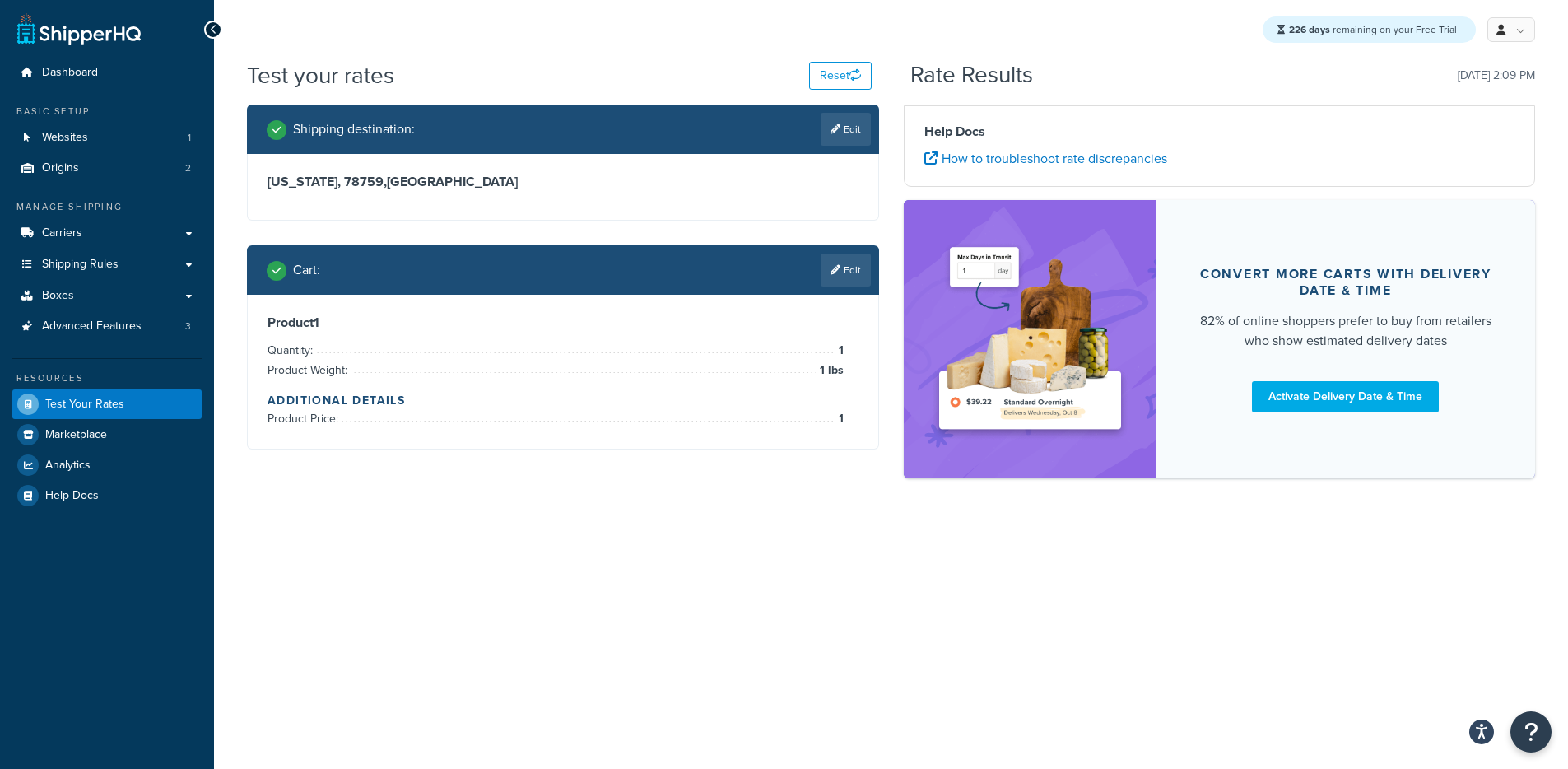
scroll to position [0, 0]
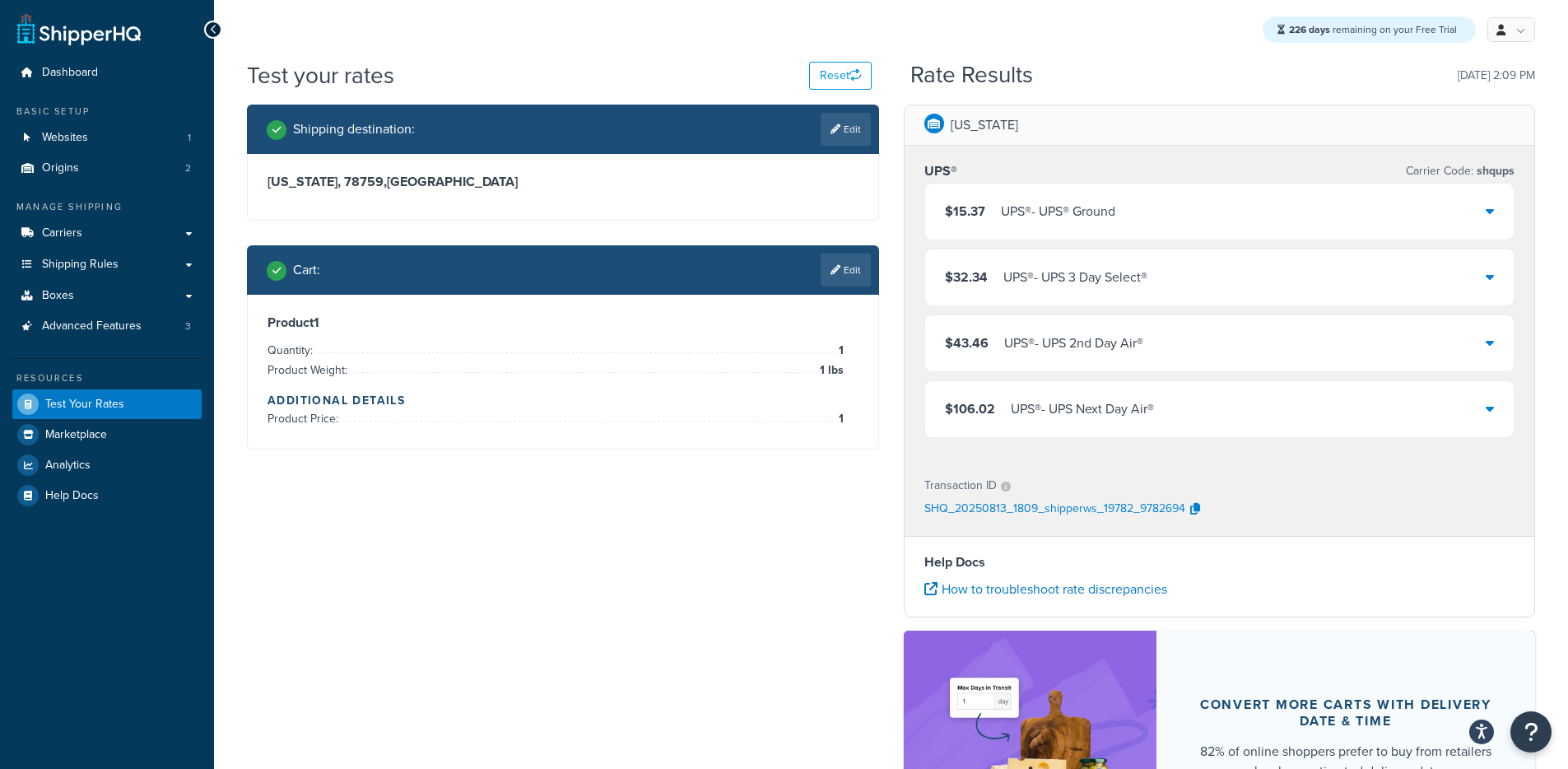
click at [1078, 261] on div "$32.34 UPS® - UPS 3 Day Select®" at bounding box center [1219, 277] width 589 height 56
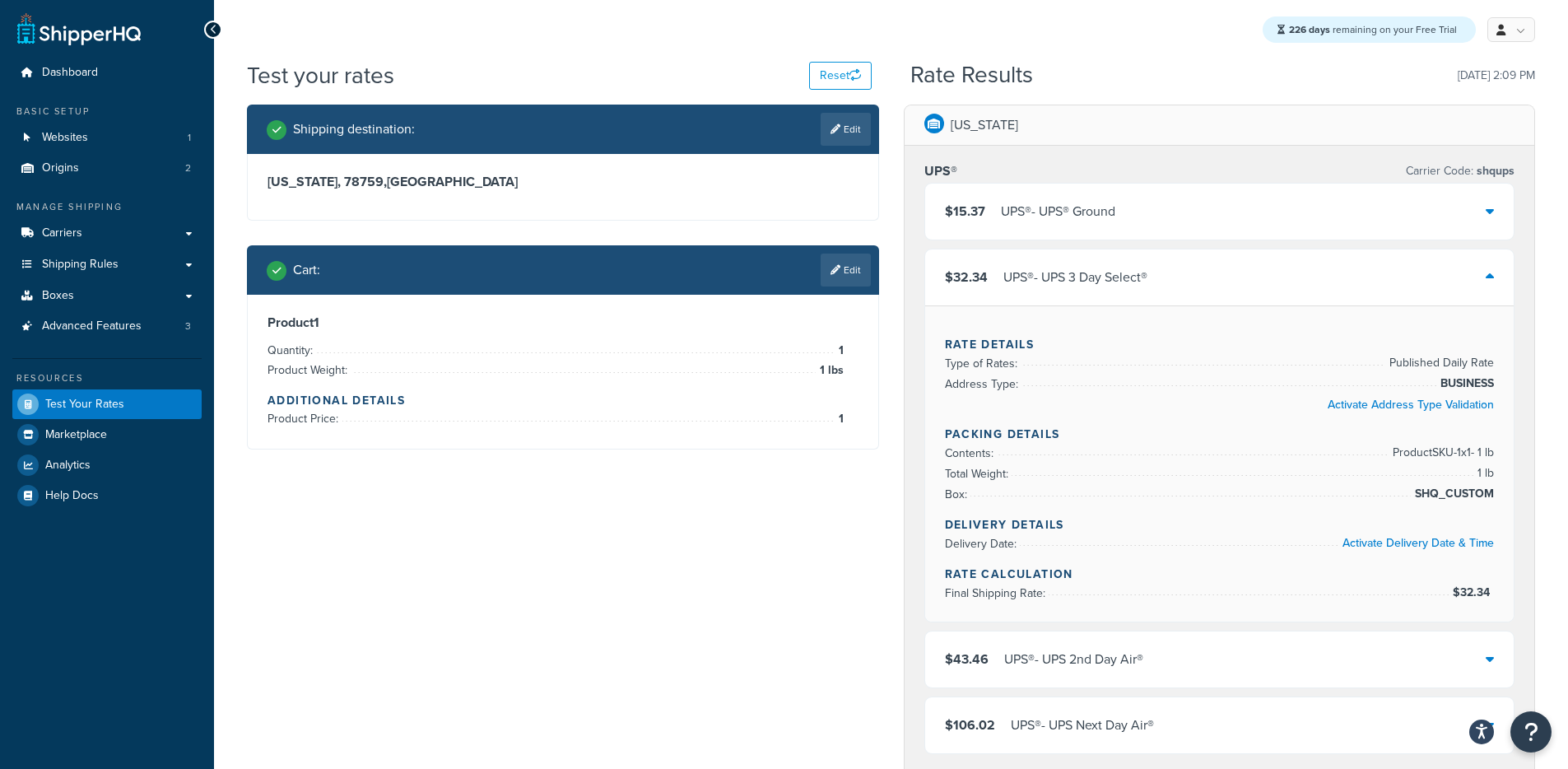
click at [1087, 229] on div "$15.37 UPS® - UPS® Ground" at bounding box center [1219, 212] width 589 height 56
